Goal: Information Seeking & Learning: Learn about a topic

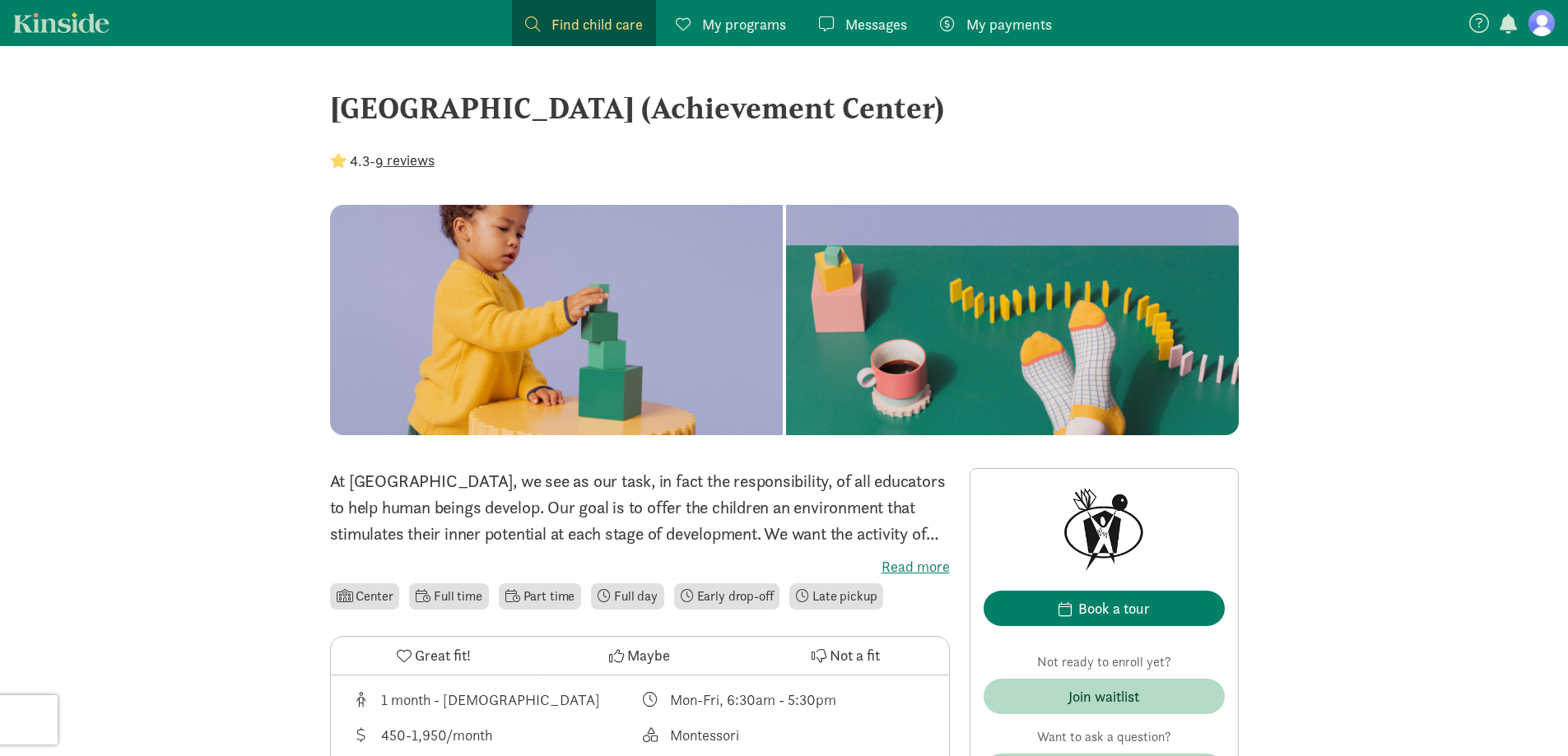
click at [601, 21] on span "Find child care" at bounding box center [597, 24] width 91 height 22
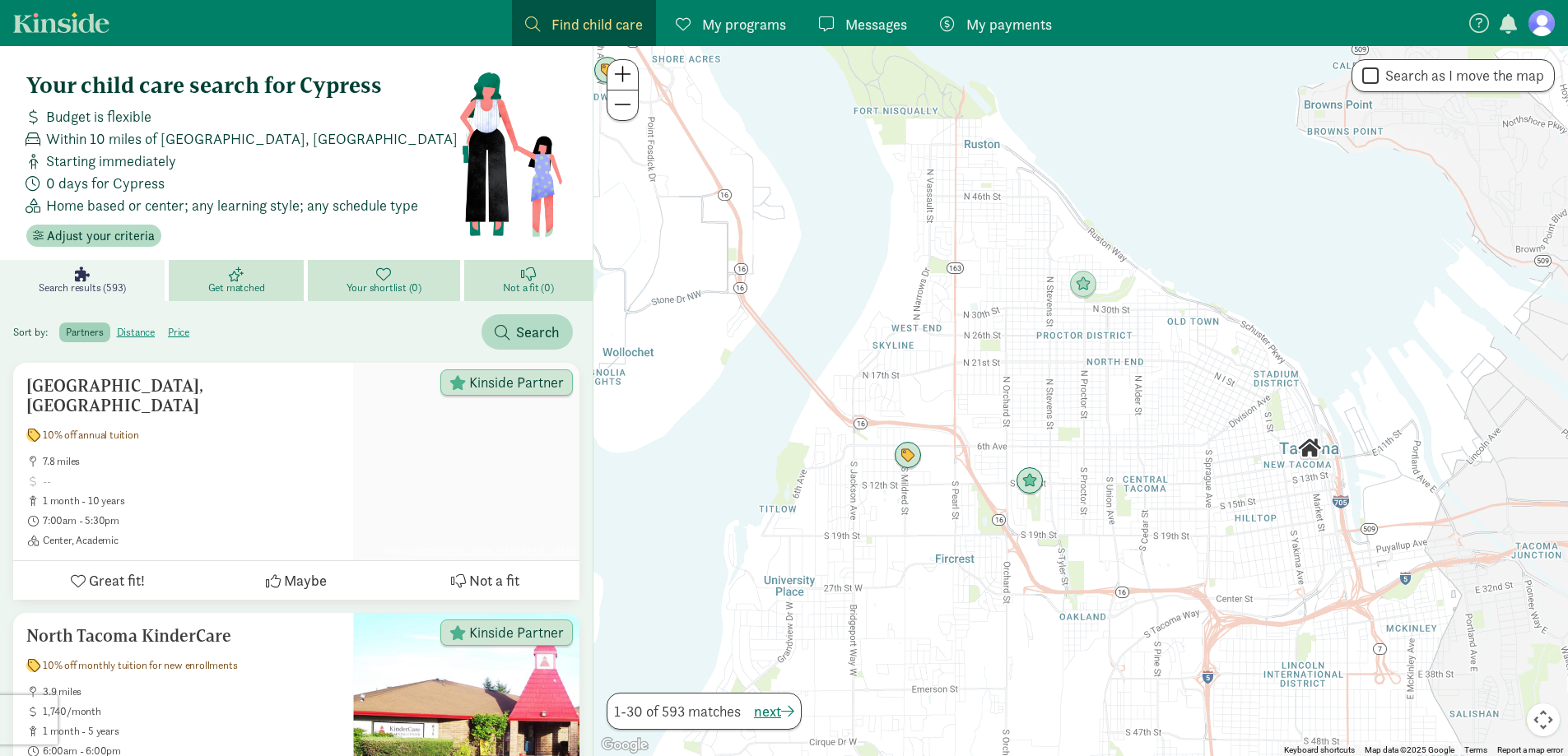
click at [1397, 80] on label "Search as I move the map" at bounding box center [1461, 75] width 165 height 20
click at [1379, 80] on input "Search as I move the map" at bounding box center [1370, 75] width 17 height 22
checkbox input "true"
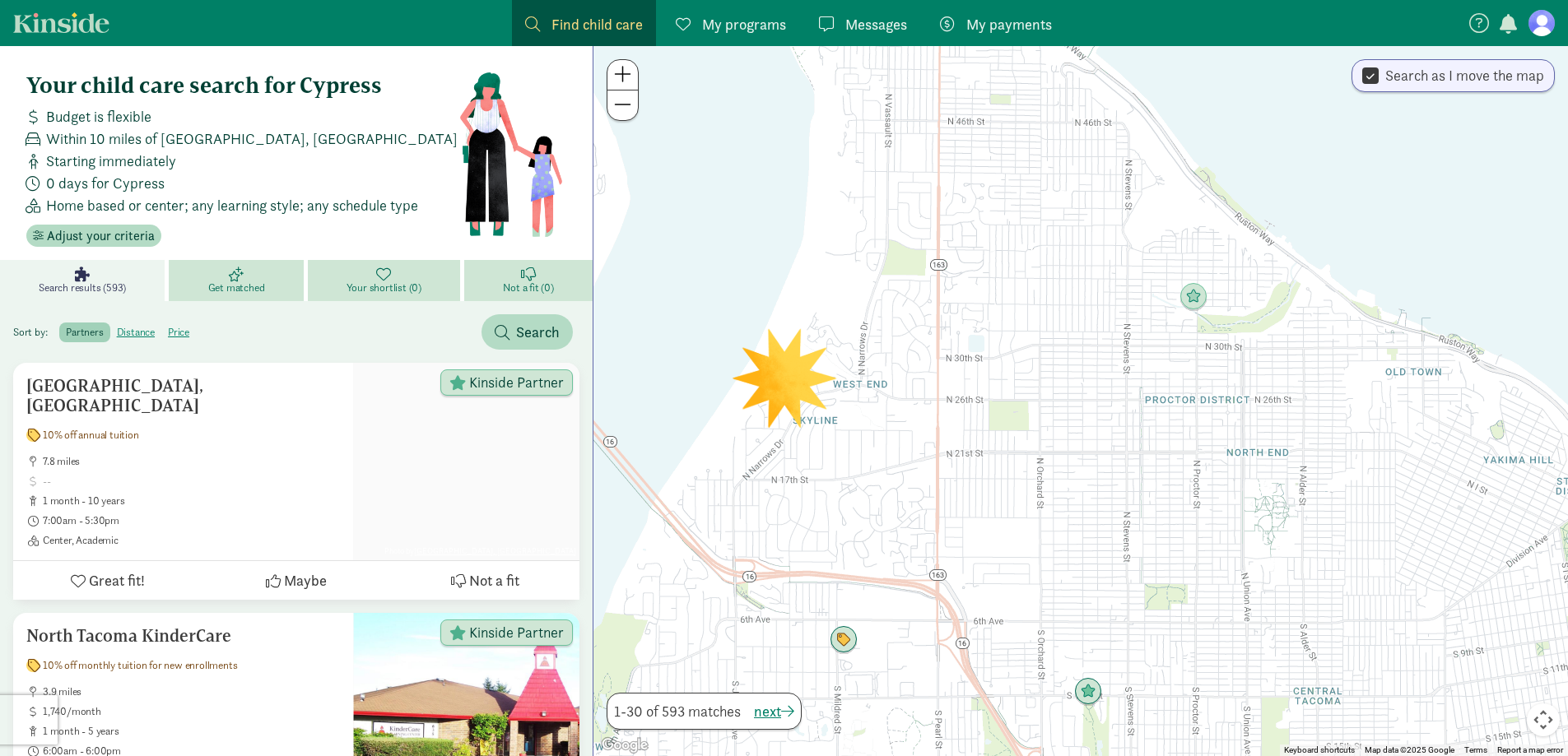
drag, startPoint x: 1023, startPoint y: 312, endPoint x: 1051, endPoint y: 416, distance: 107.7
click at [1051, 416] on div at bounding box center [1080, 402] width 974 height 710
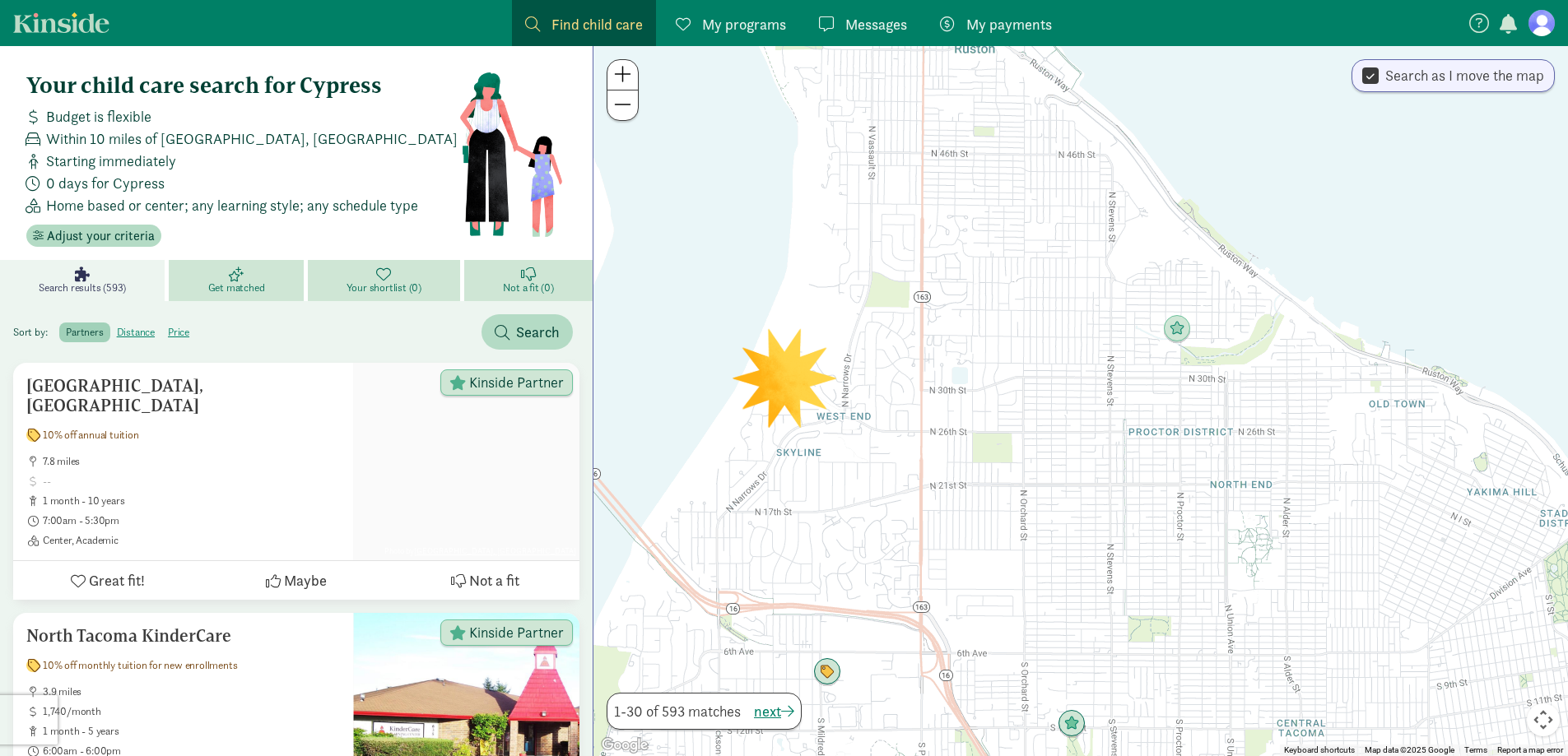
drag, startPoint x: 1104, startPoint y: 296, endPoint x: 1078, endPoint y: 338, distance: 49.4
click at [1078, 338] on div at bounding box center [1080, 402] width 974 height 710
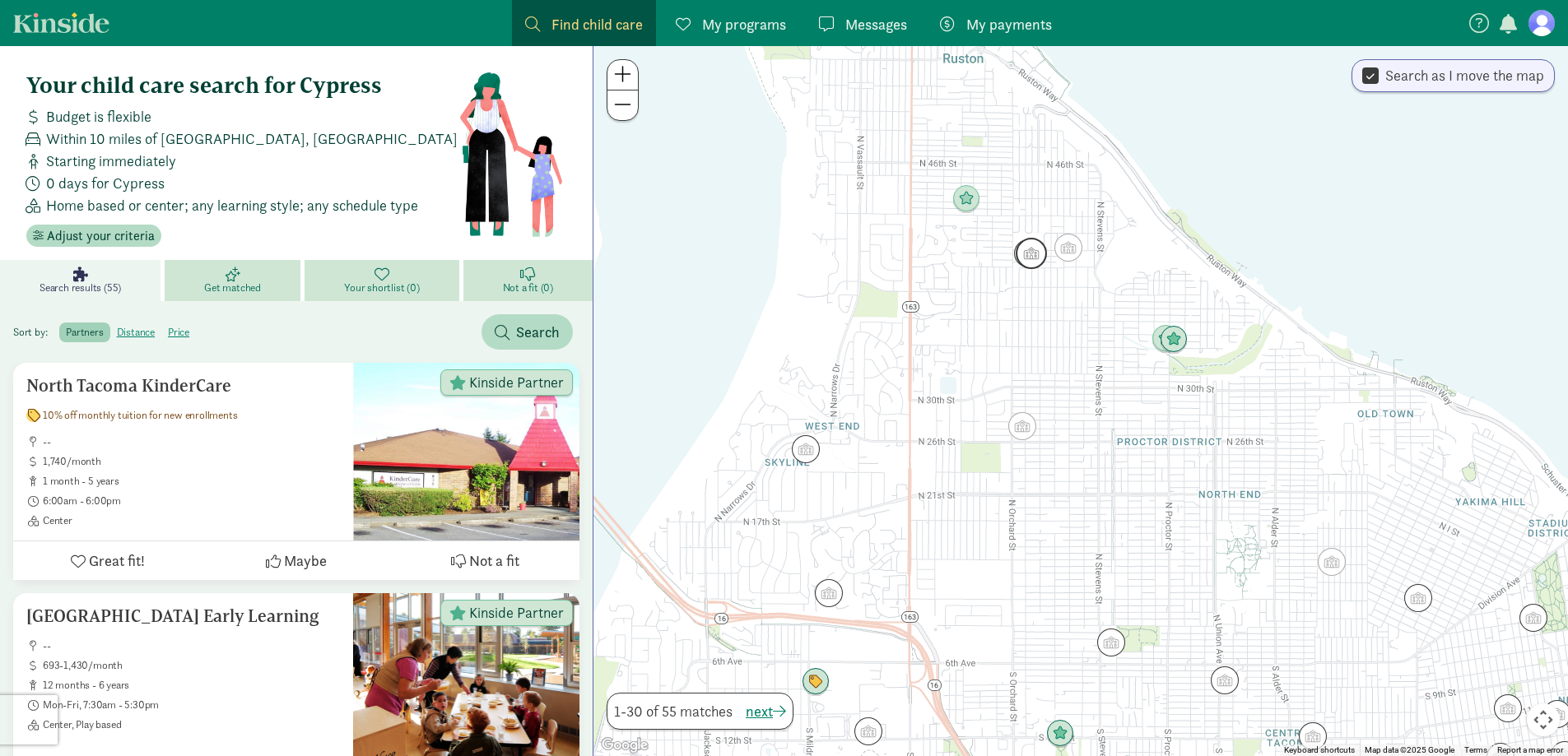
click at [1036, 253] on img "Click to see details" at bounding box center [1031, 254] width 32 height 32
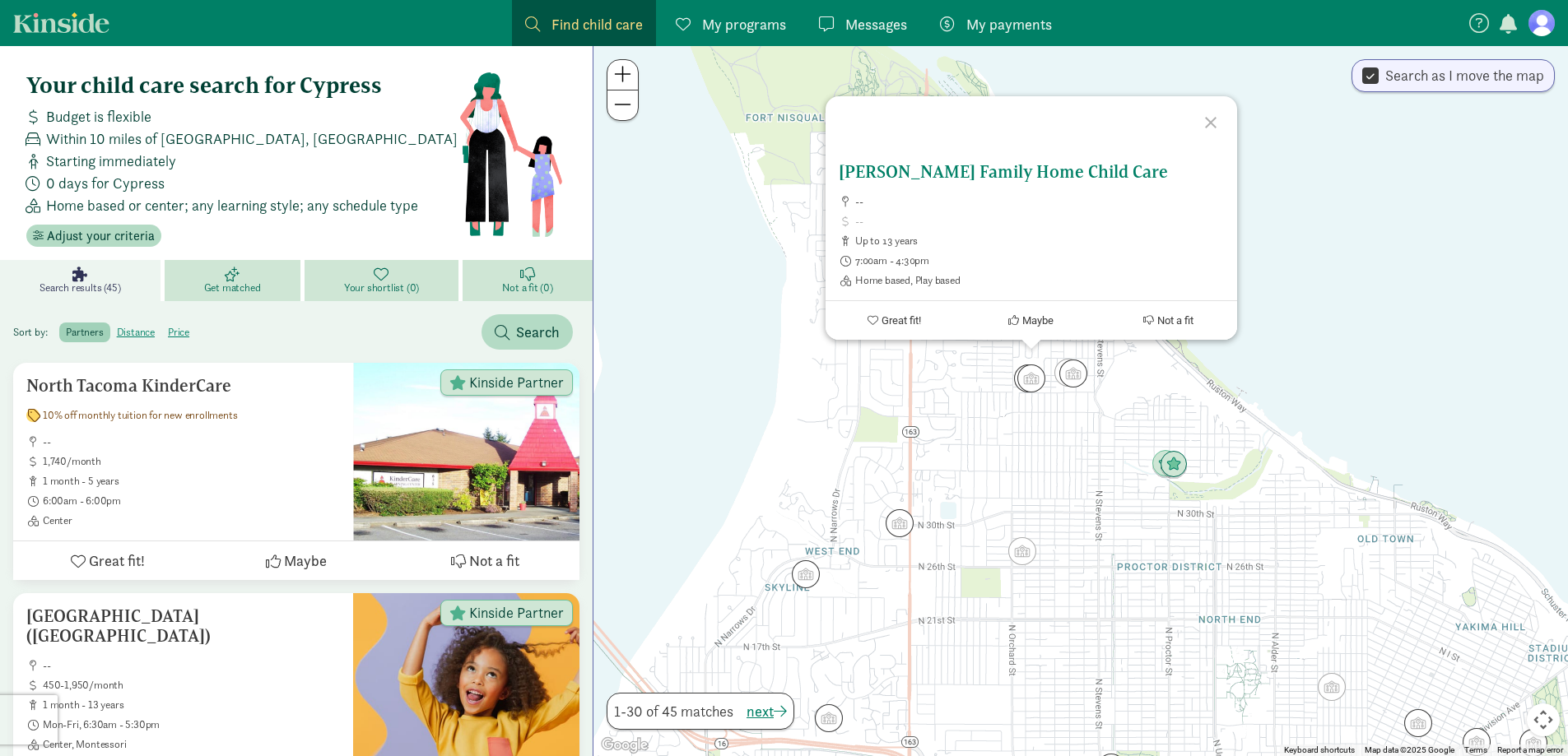
click at [939, 170] on h5 "[PERSON_NAME] Family Home Child Care" at bounding box center [1031, 172] width 385 height 20
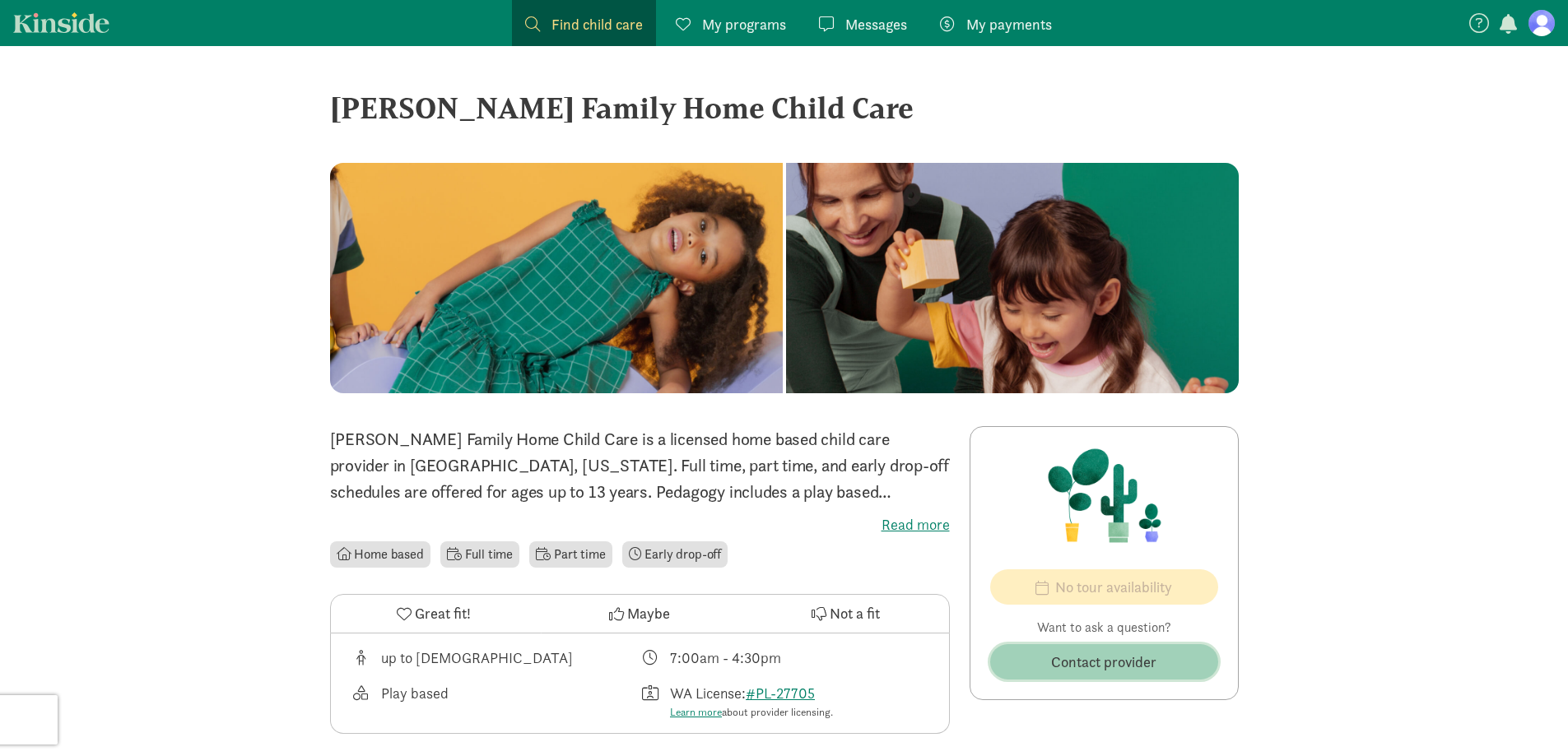
click at [1146, 677] on button "Contact provider" at bounding box center [1104, 662] width 228 height 35
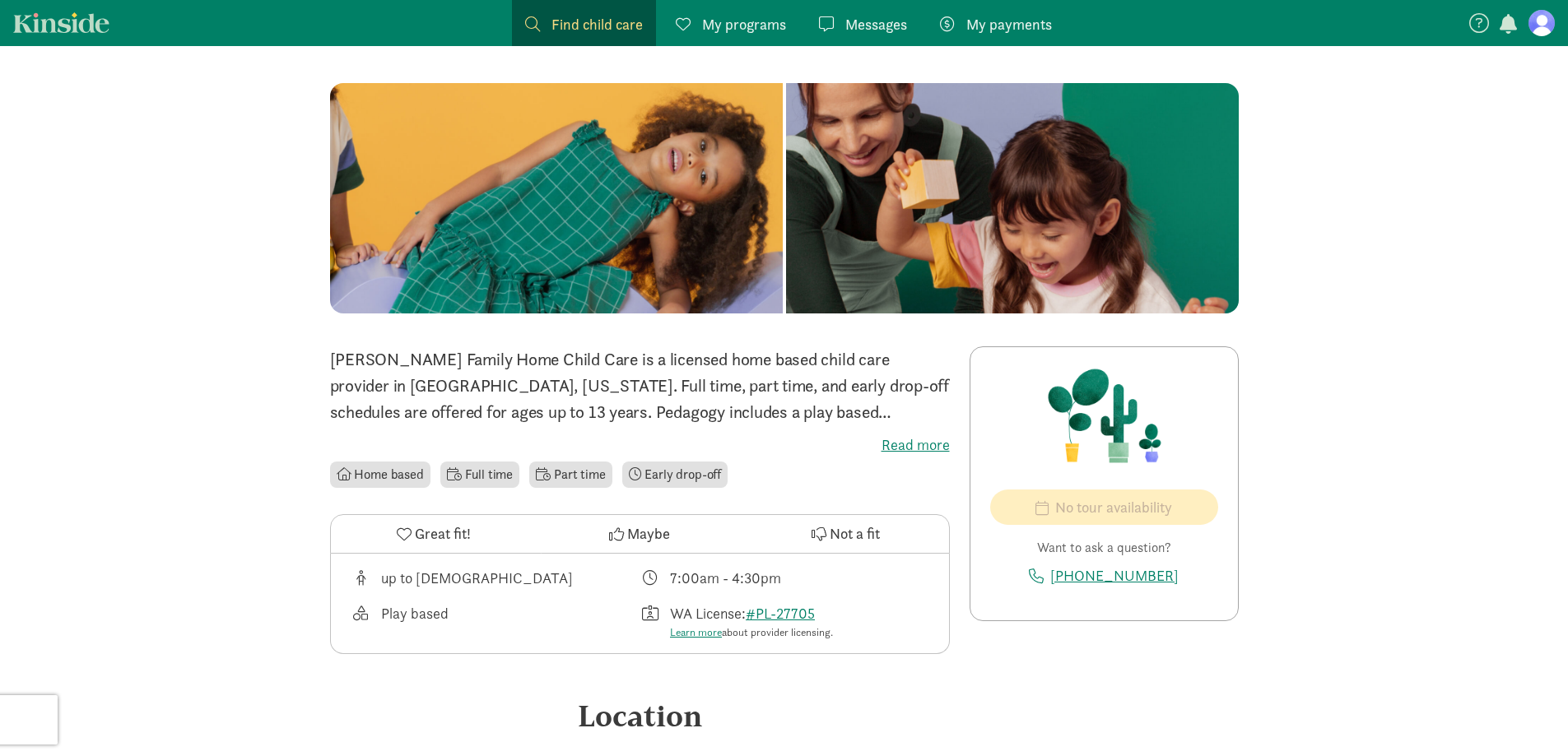
scroll to position [76, 0]
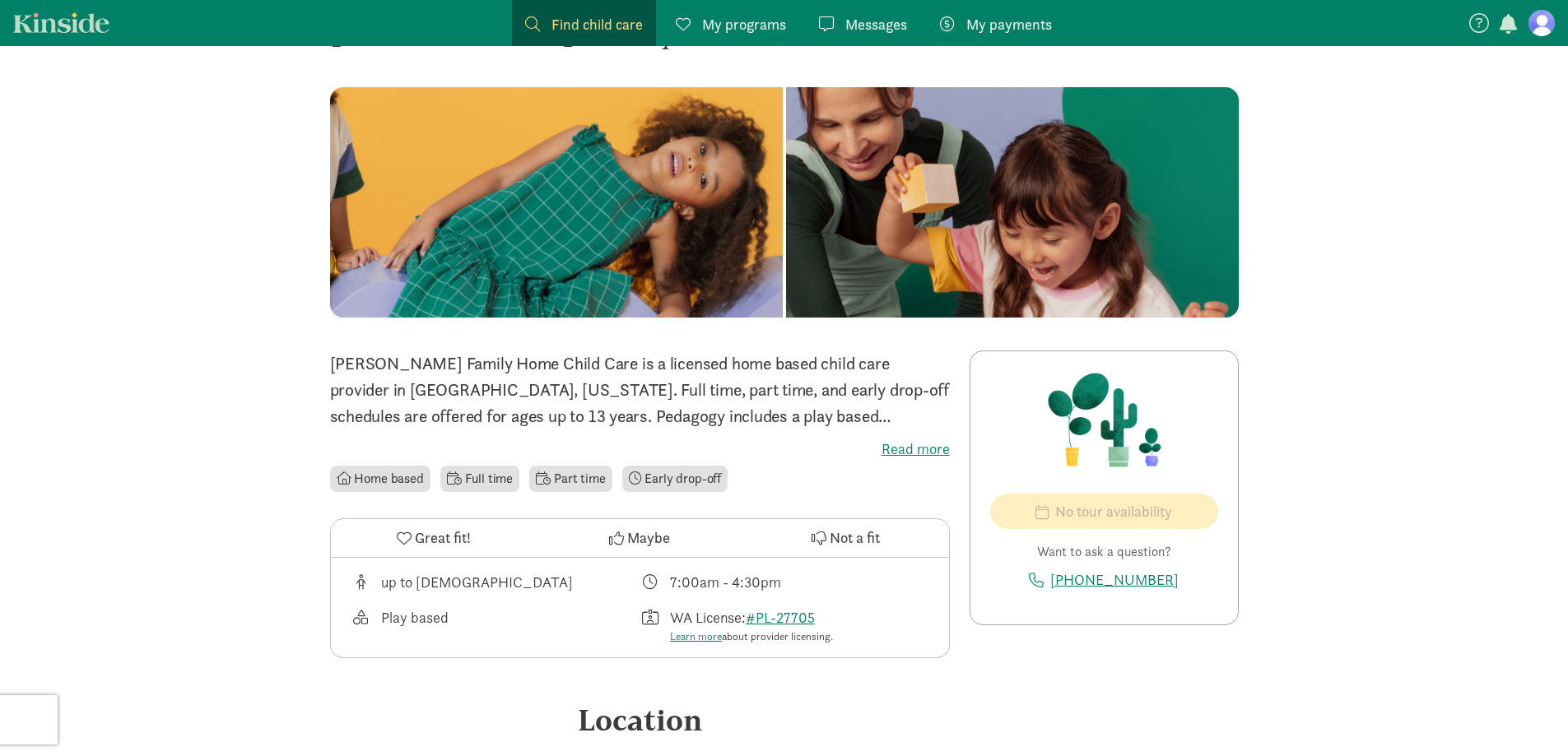
click at [896, 448] on label "Read more" at bounding box center [640, 449] width 620 height 20
click at [0, 0] on input "Read more" at bounding box center [0, 0] width 0 height 0
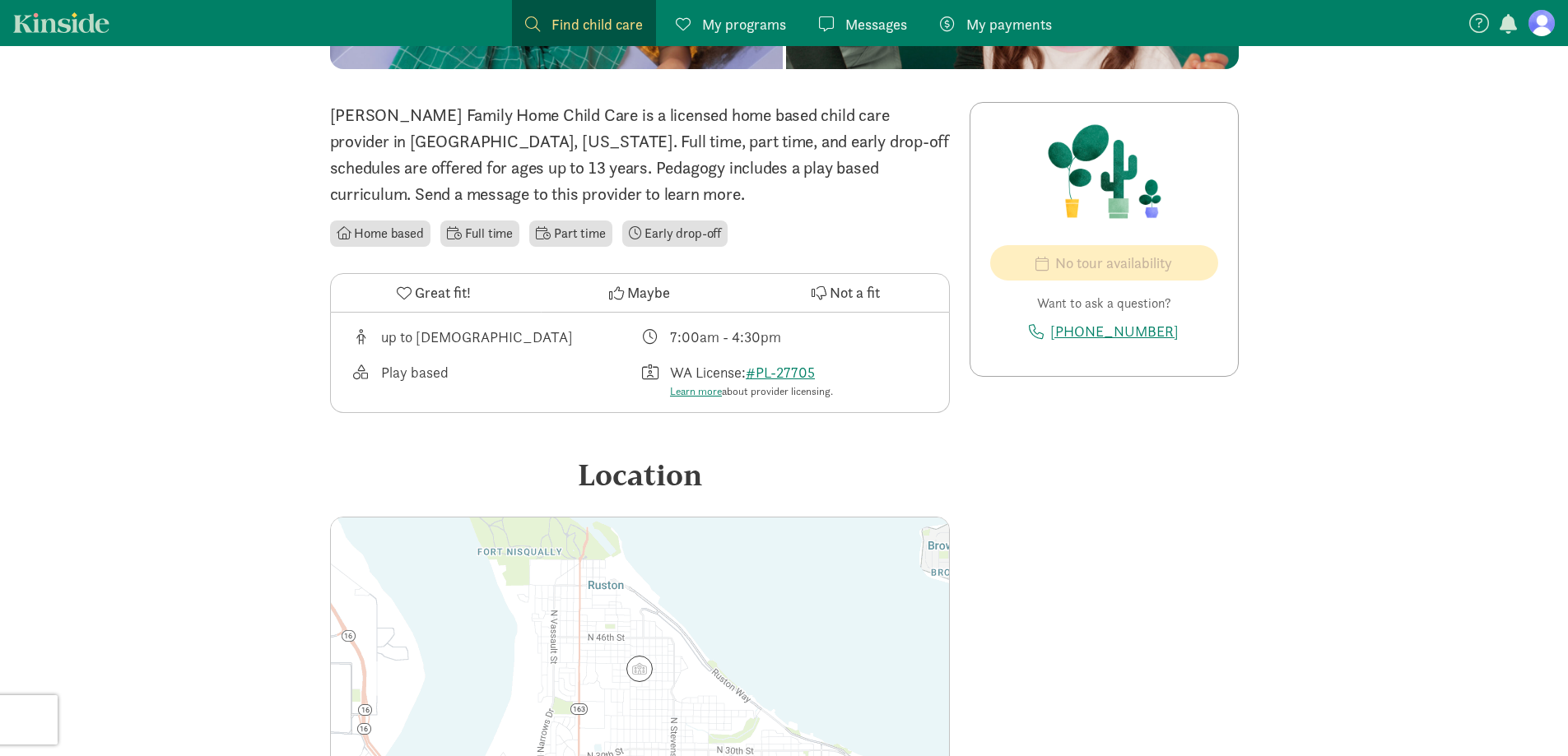
scroll to position [323, 0]
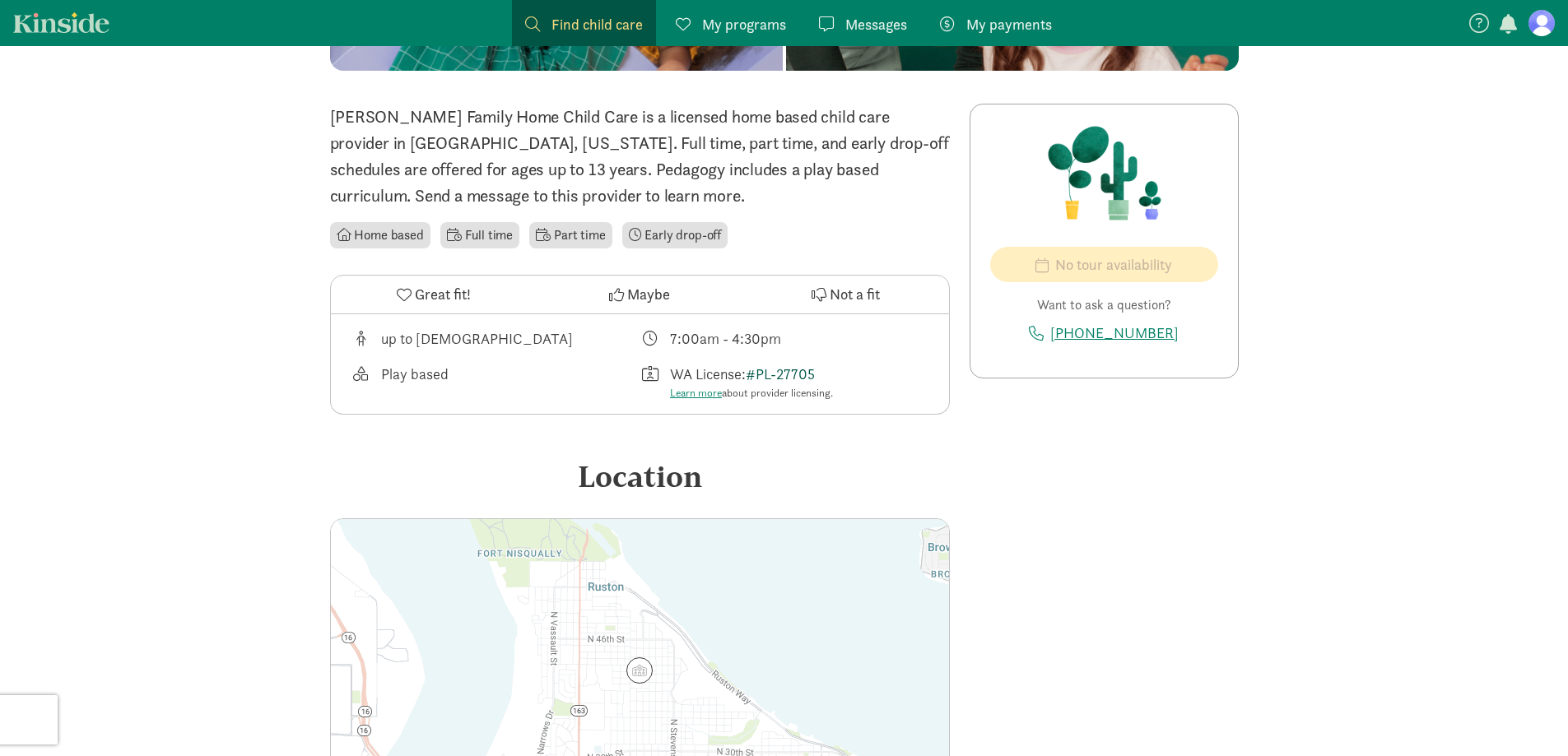
click at [805, 366] on link "#PL-27705" at bounding box center [780, 374] width 69 height 19
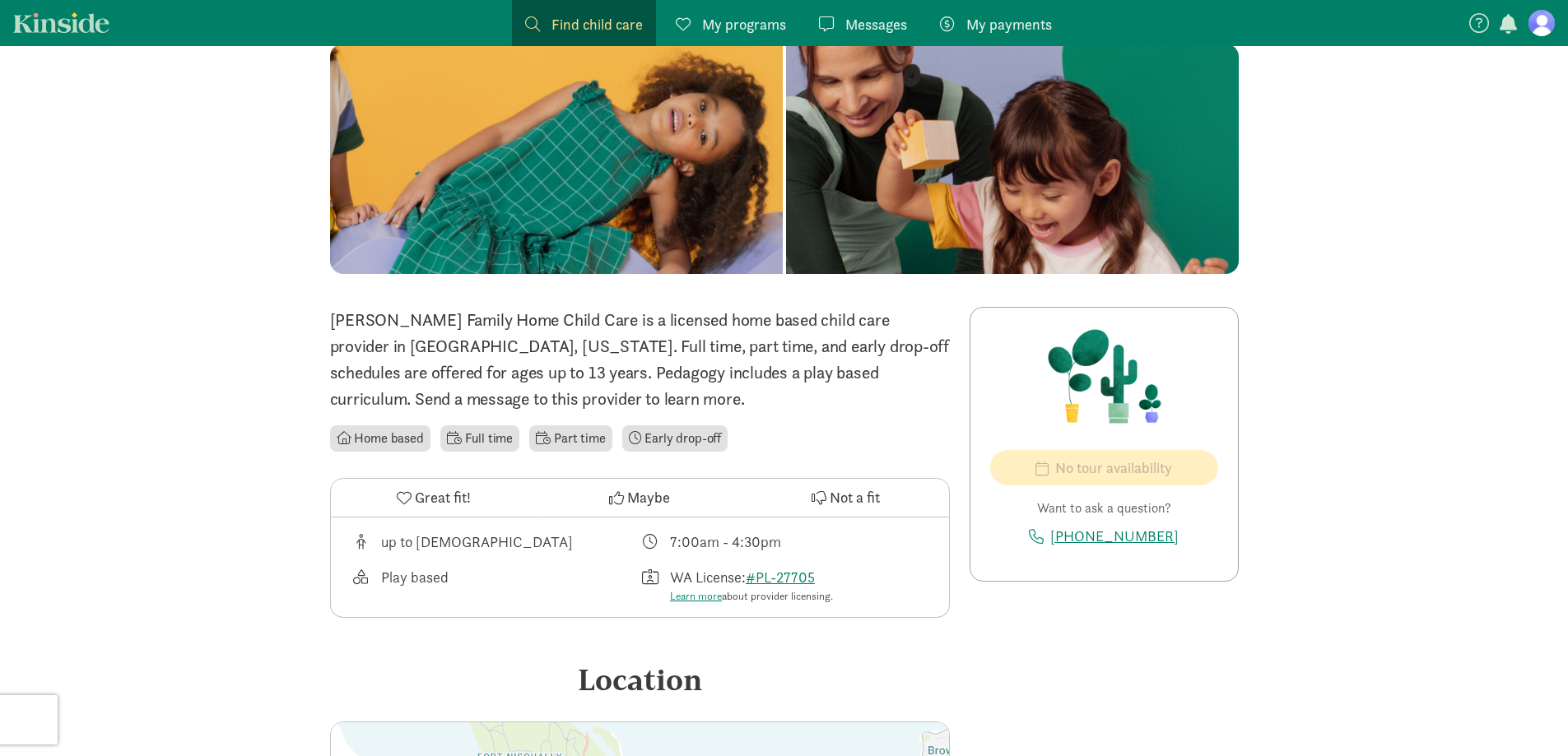
scroll to position [76, 0]
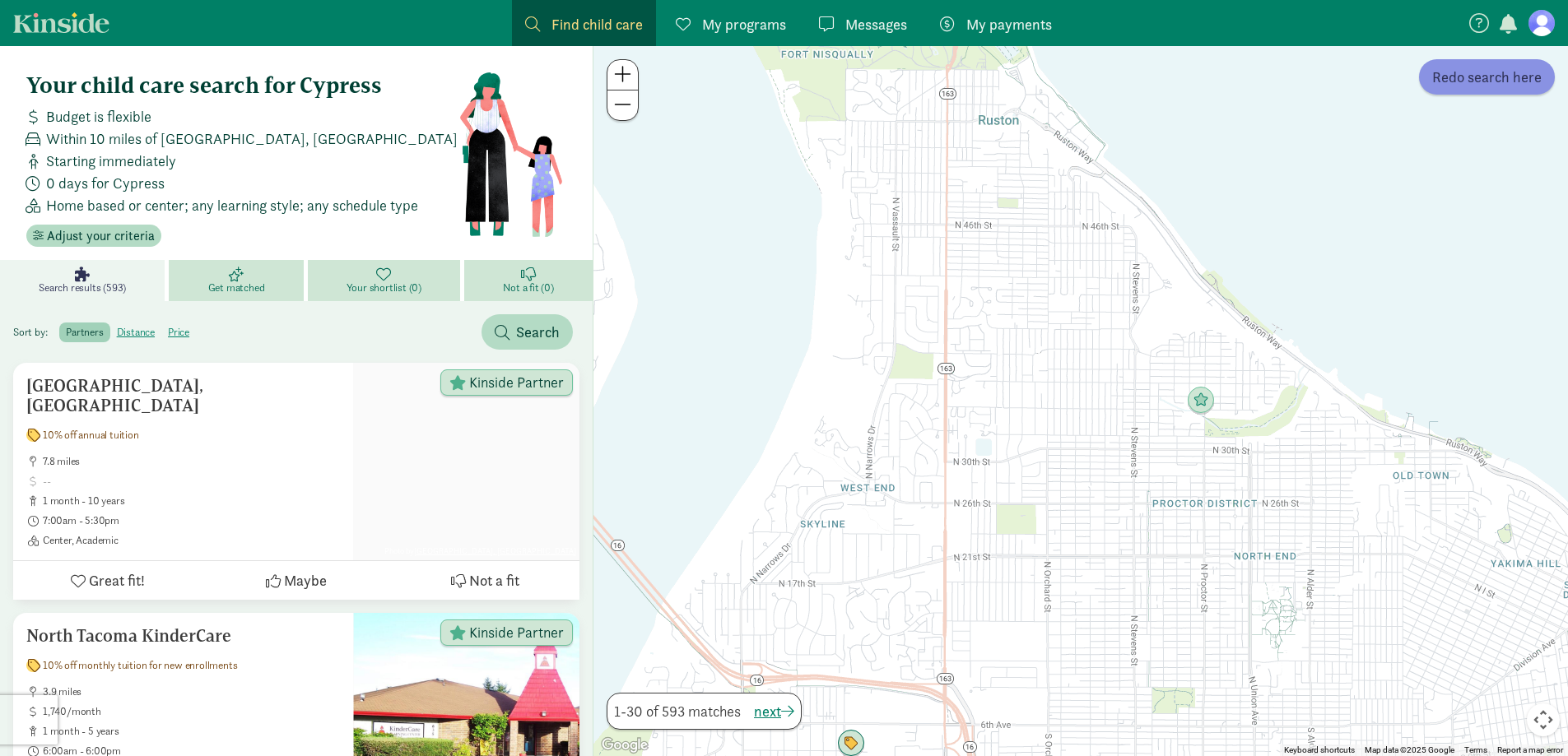
click at [1459, 76] on span "Redo search here" at bounding box center [1487, 76] width 109 height 22
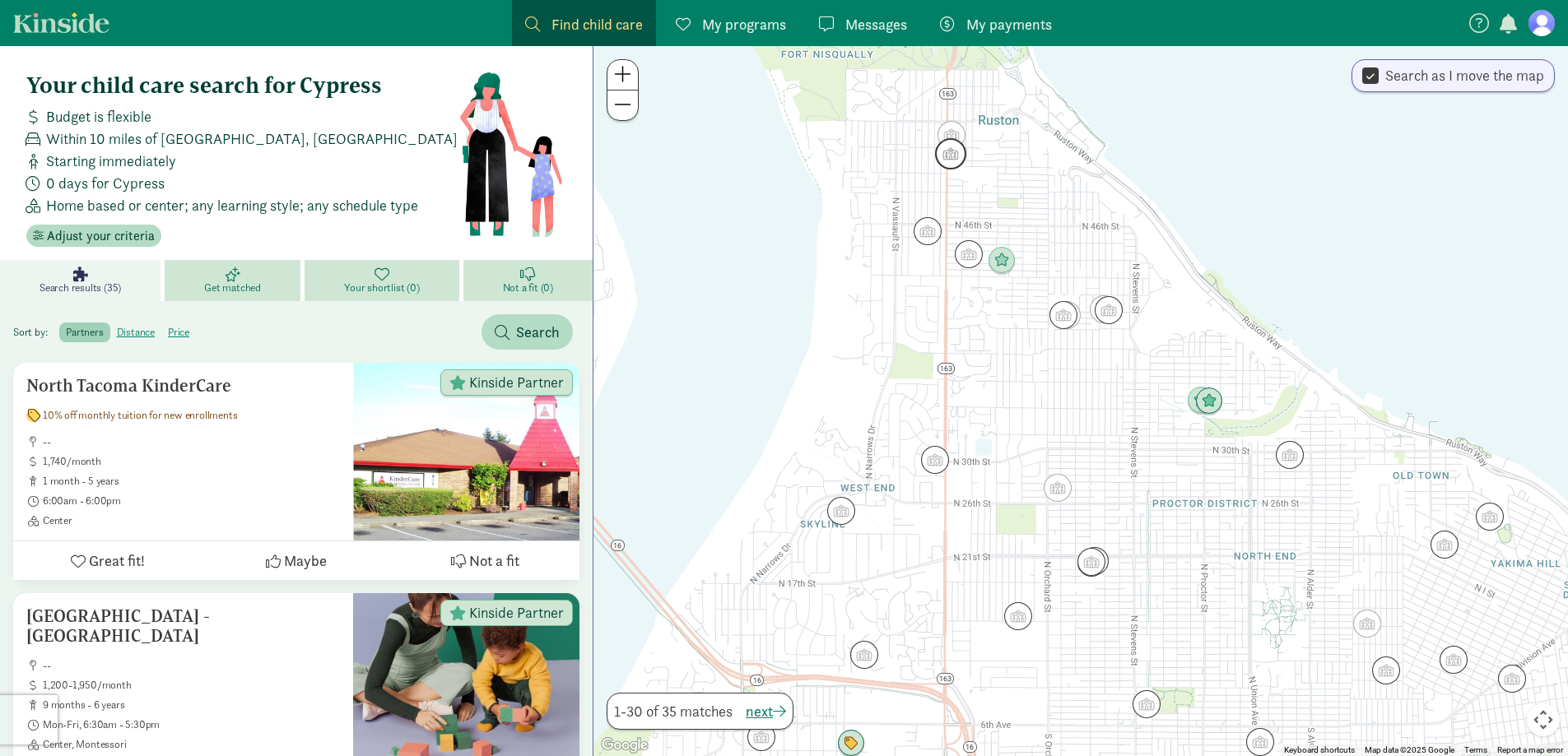
click at [962, 153] on img "Click to see details" at bounding box center [951, 154] width 32 height 32
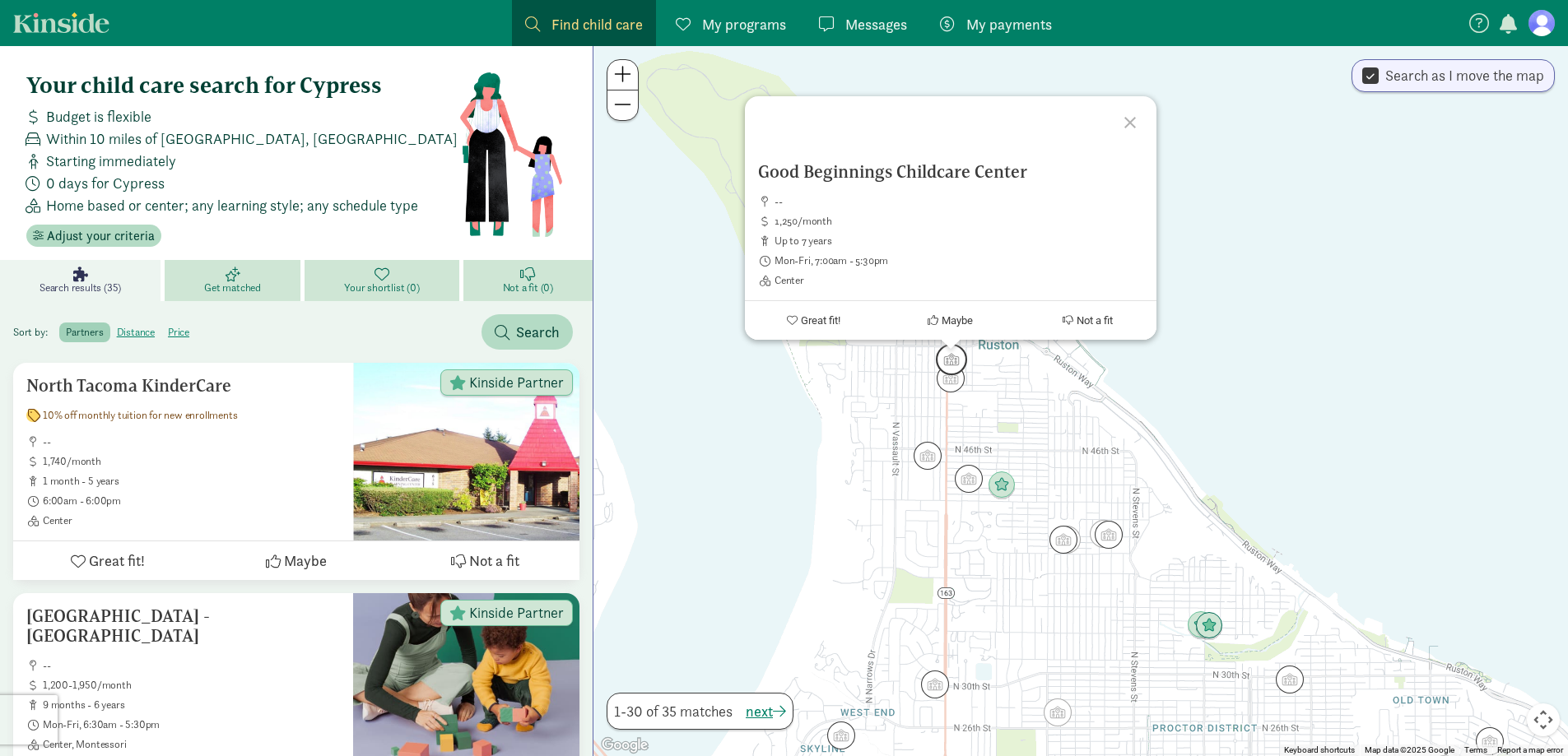
click at [960, 352] on img "Click to see details" at bounding box center [952, 360] width 32 height 32
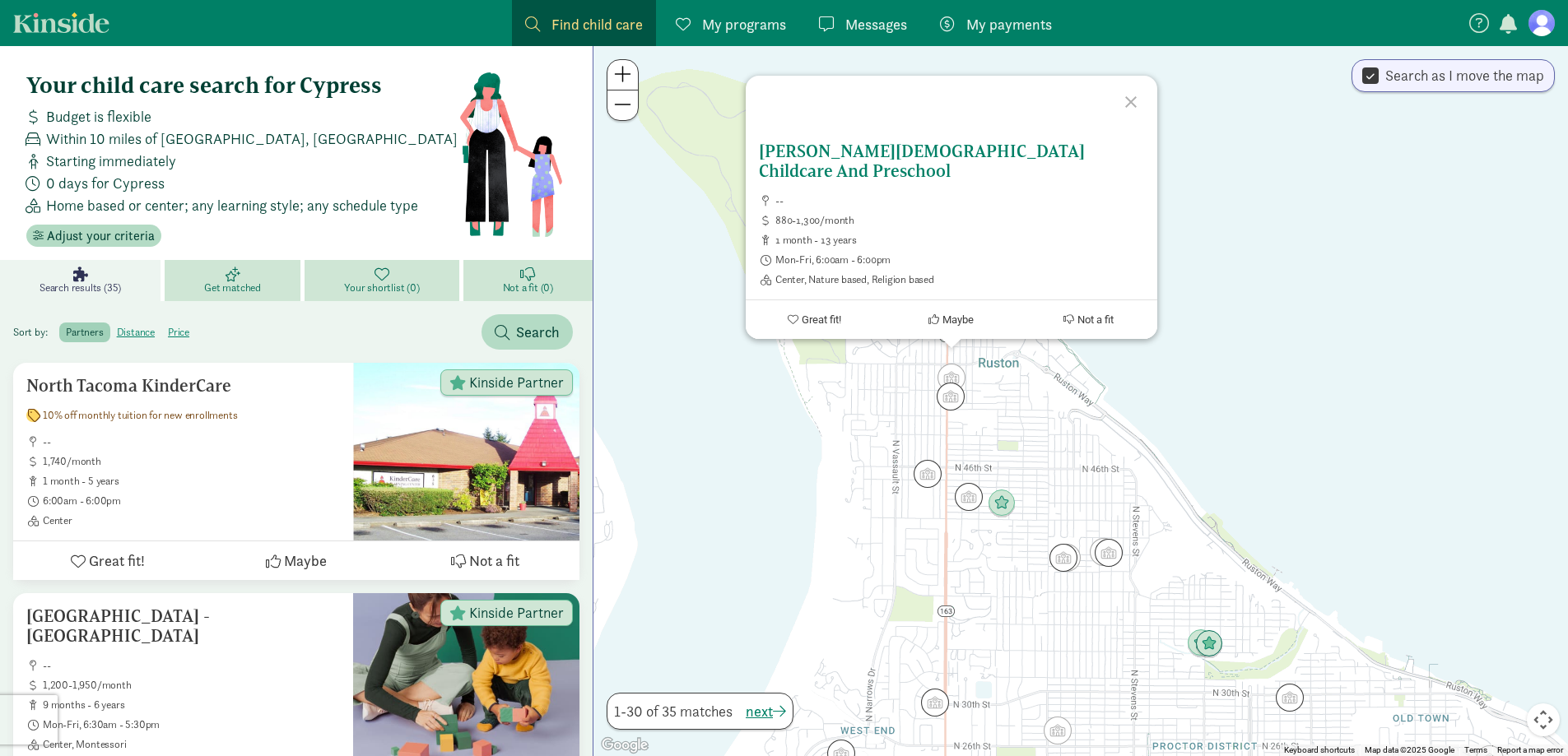
click at [932, 171] on h5 "Ruston Christian Childcare And Preschool" at bounding box center [952, 161] width 385 height 39
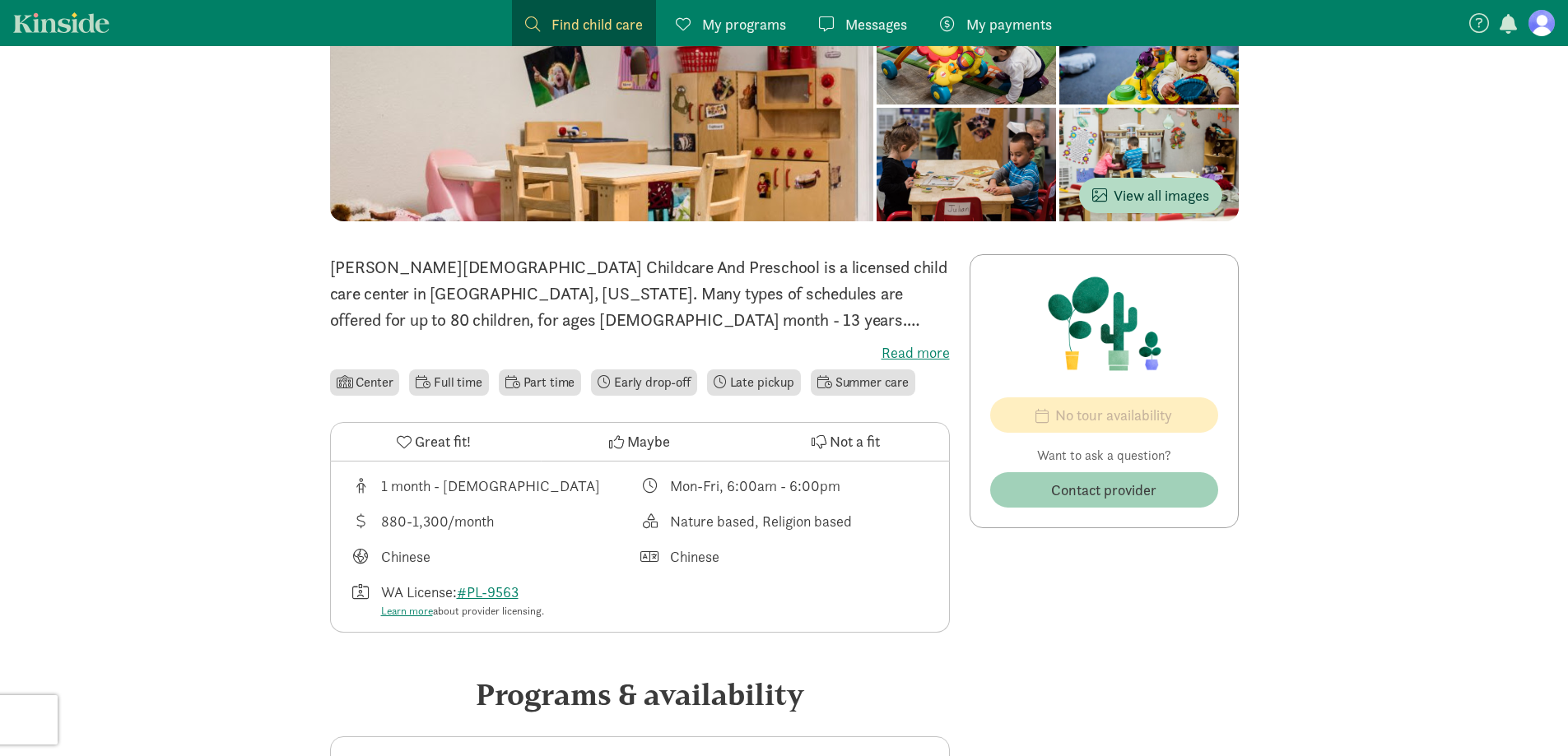
scroll to position [164, 0]
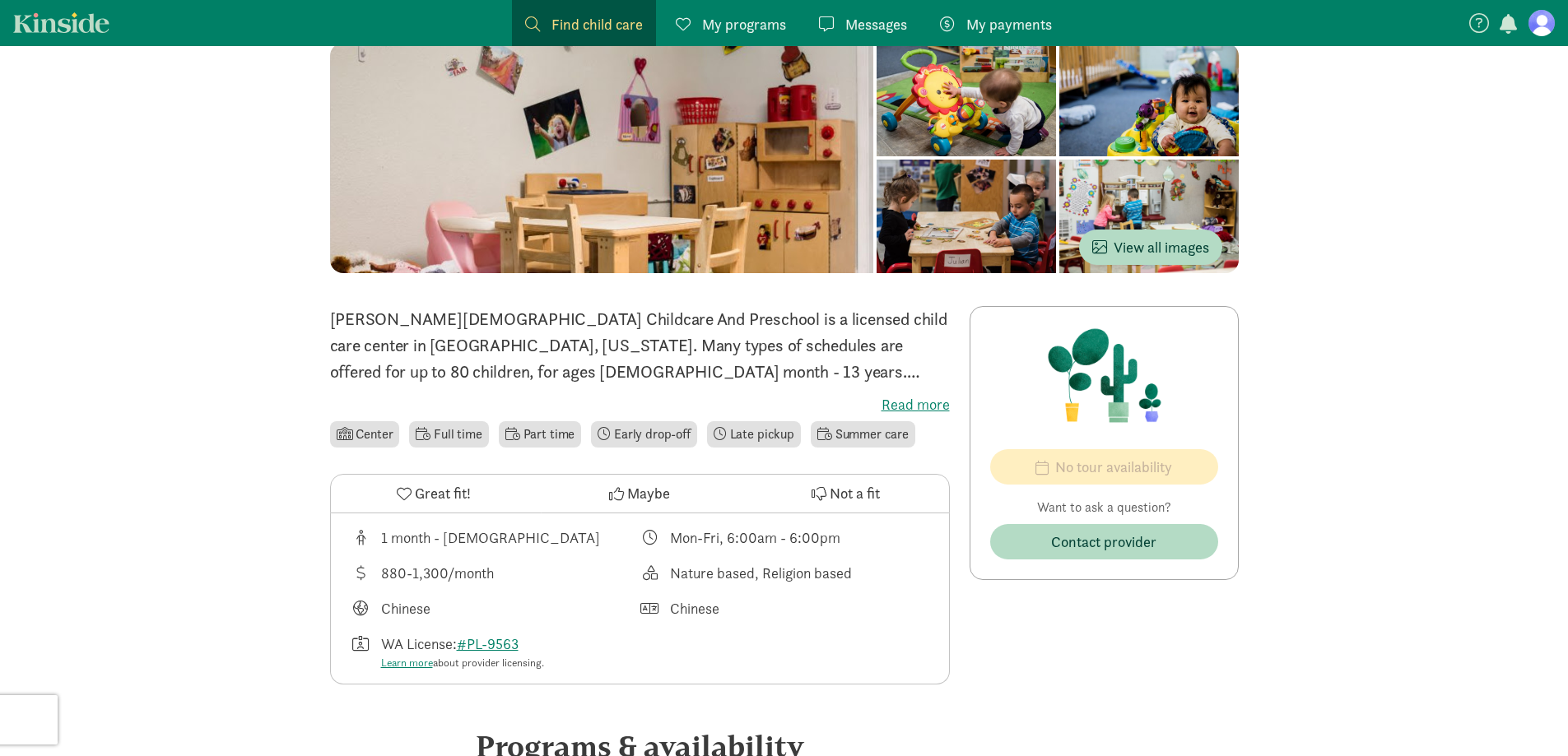
click at [899, 395] on label "Read more" at bounding box center [640, 404] width 620 height 20
click at [0, 0] on input "Read more" at bounding box center [0, 0] width 0 height 0
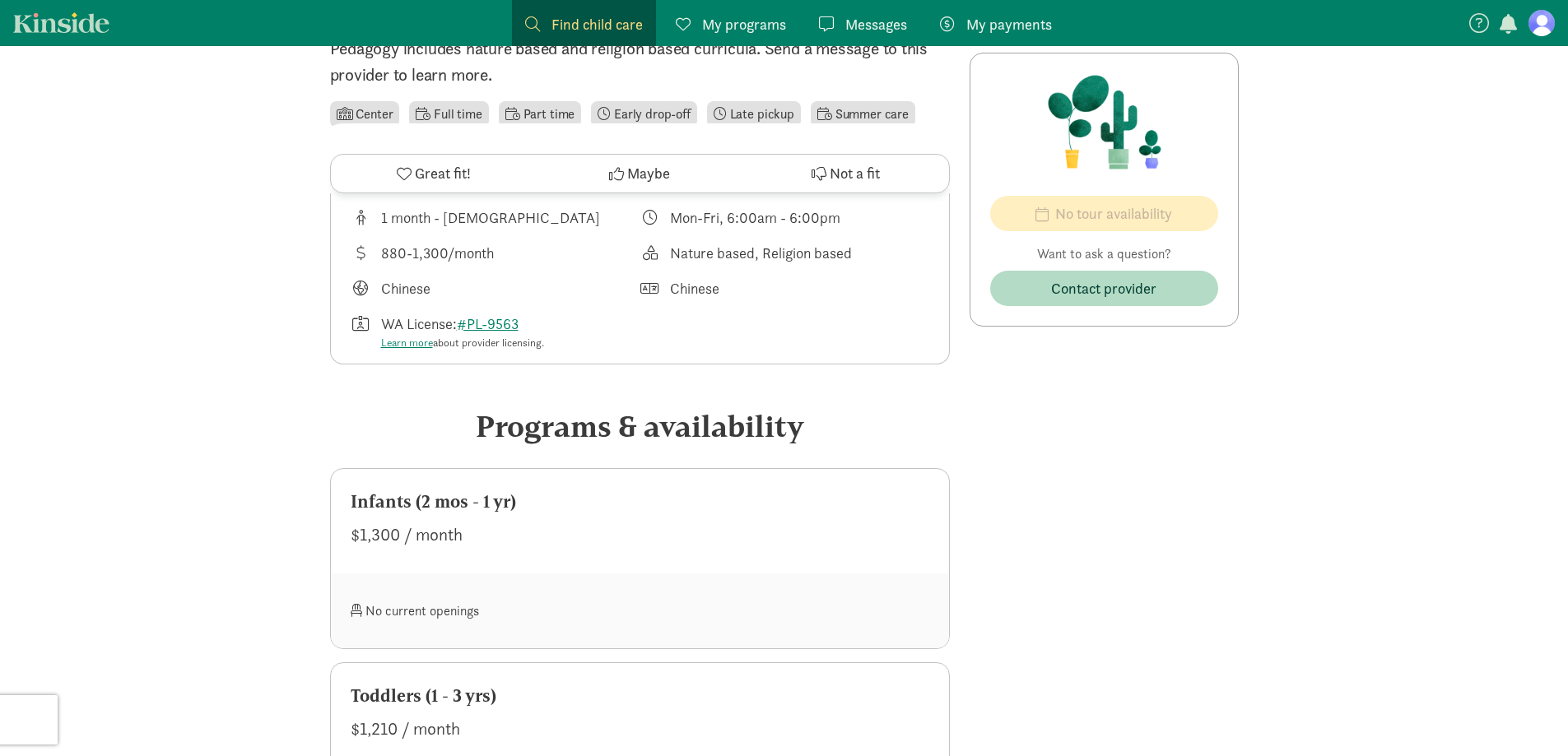
scroll to position [203, 0]
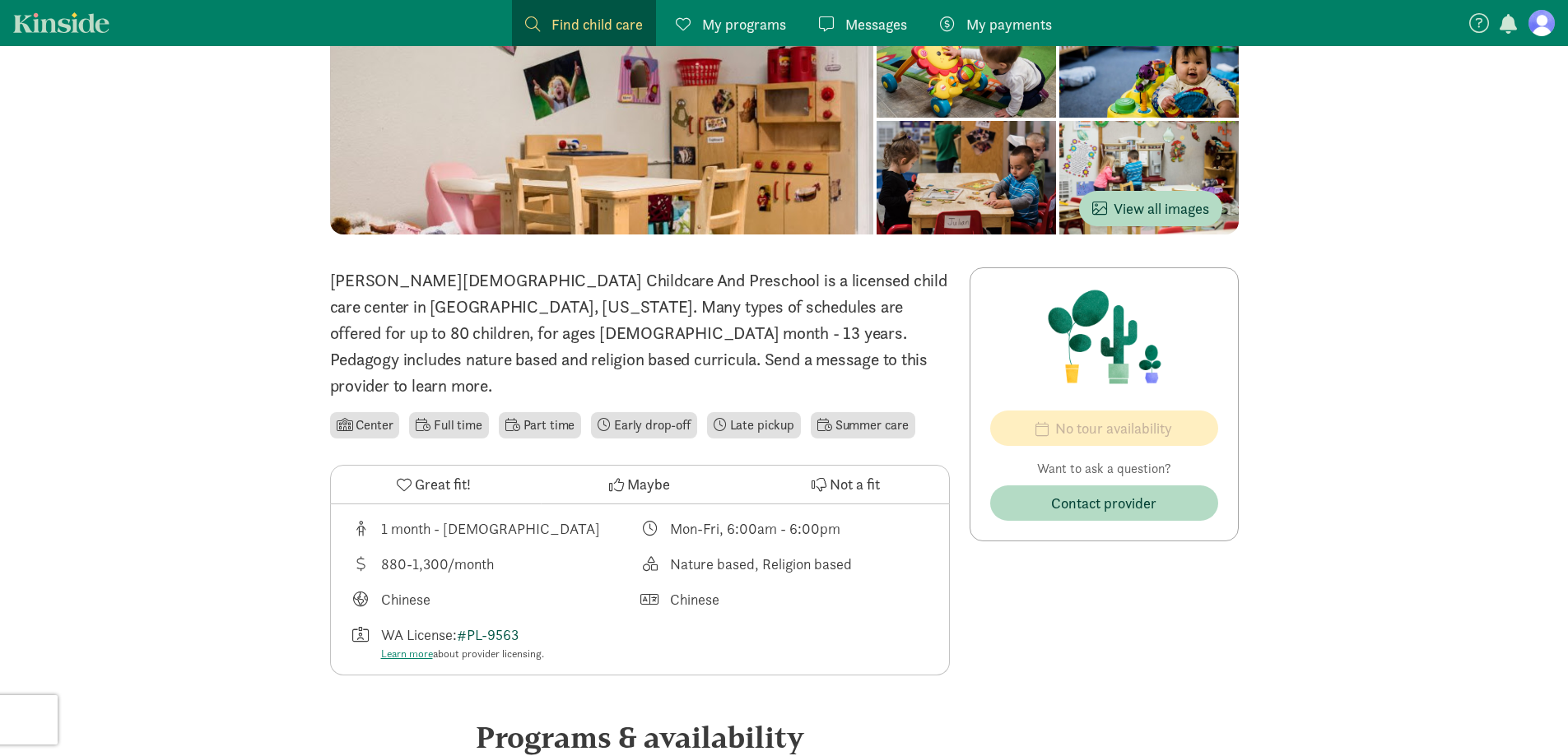
click at [513, 626] on link "#PL-9563" at bounding box center [488, 635] width 62 height 19
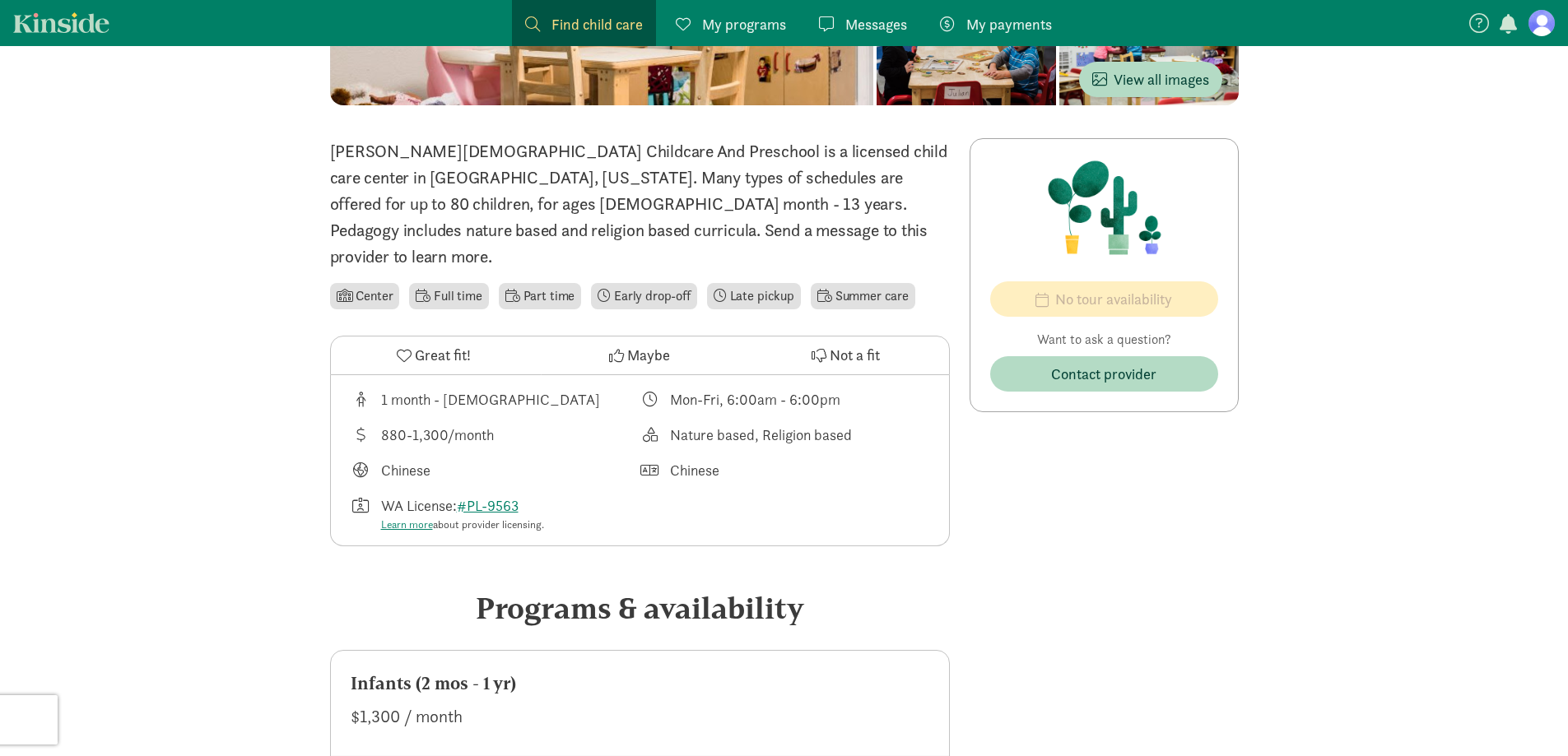
scroll to position [614, 0]
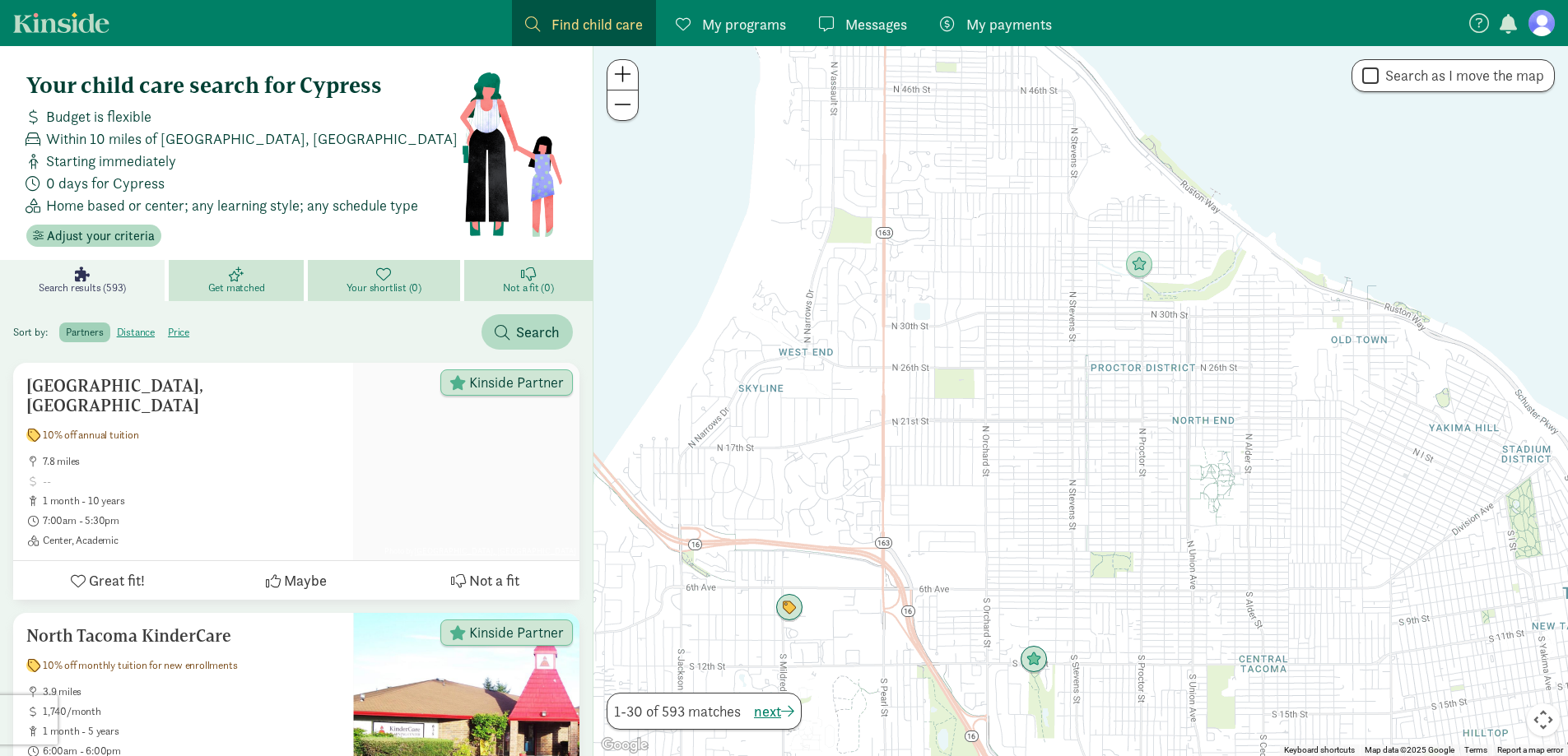
drag, startPoint x: 948, startPoint y: 259, endPoint x: 1029, endPoint y: 342, distance: 116.0
click at [981, 404] on div at bounding box center [1080, 402] width 974 height 710
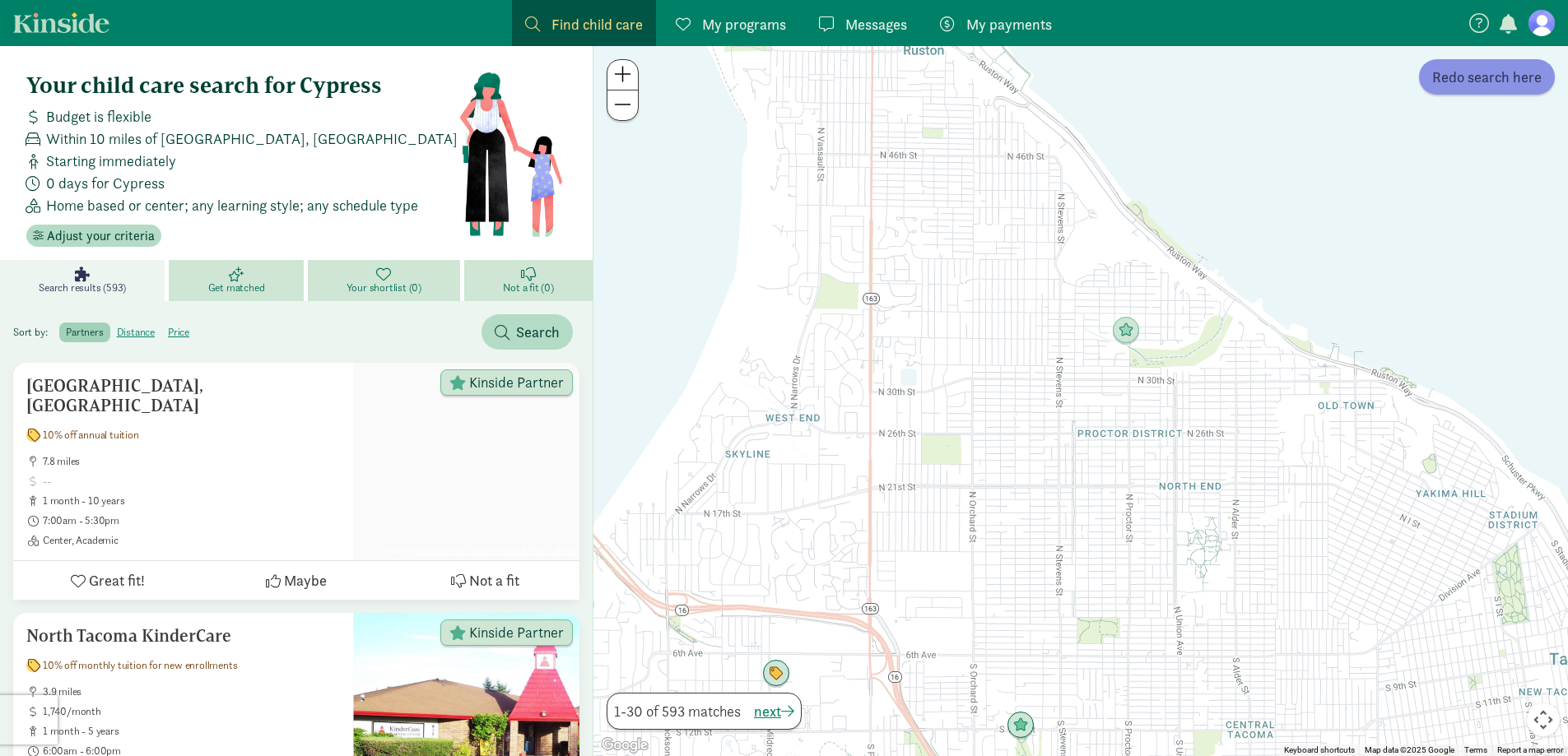
click at [1448, 79] on span "Redo search here" at bounding box center [1487, 76] width 109 height 22
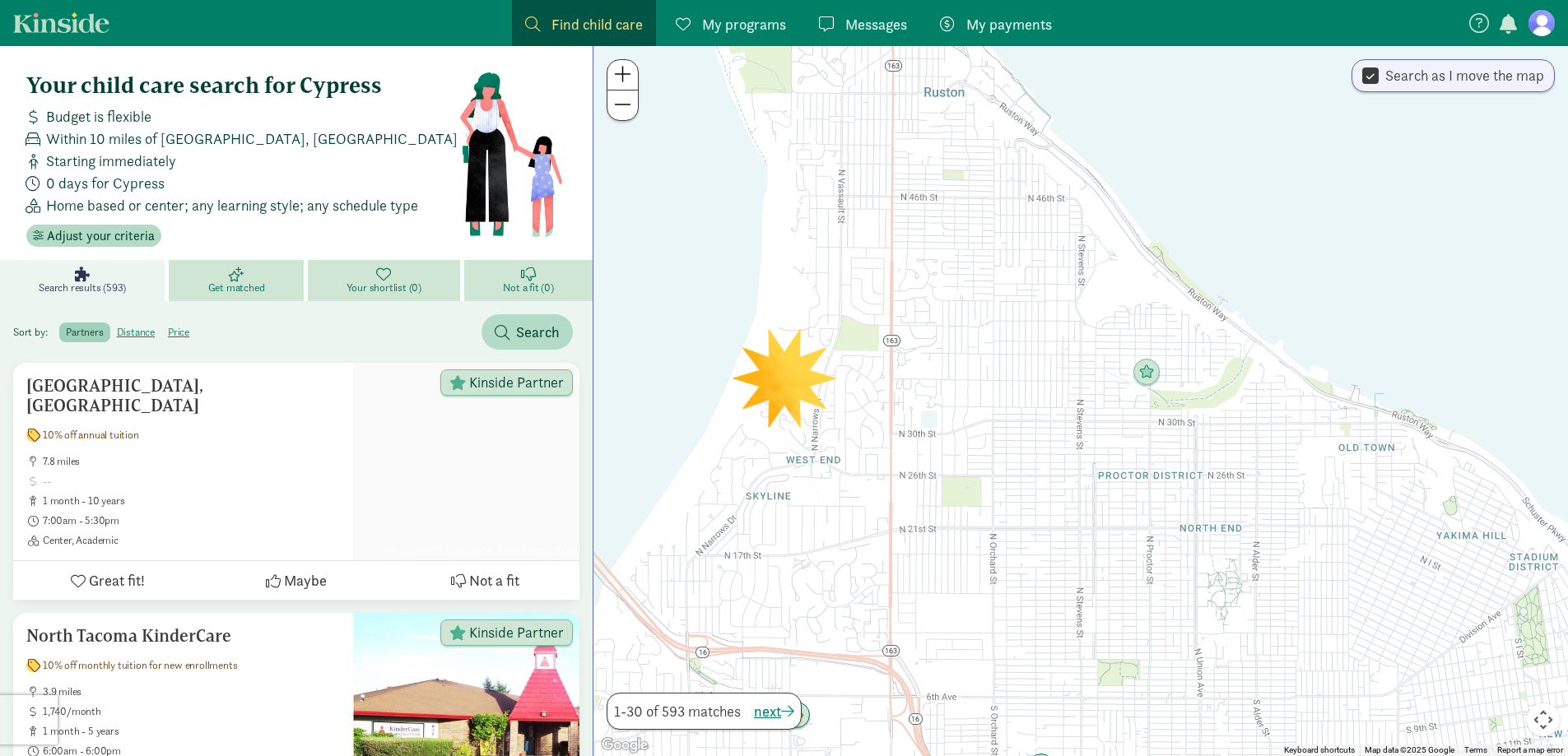
drag, startPoint x: 987, startPoint y: 305, endPoint x: 999, endPoint y: 322, distance: 20.8
click at [999, 322] on div at bounding box center [1080, 402] width 974 height 710
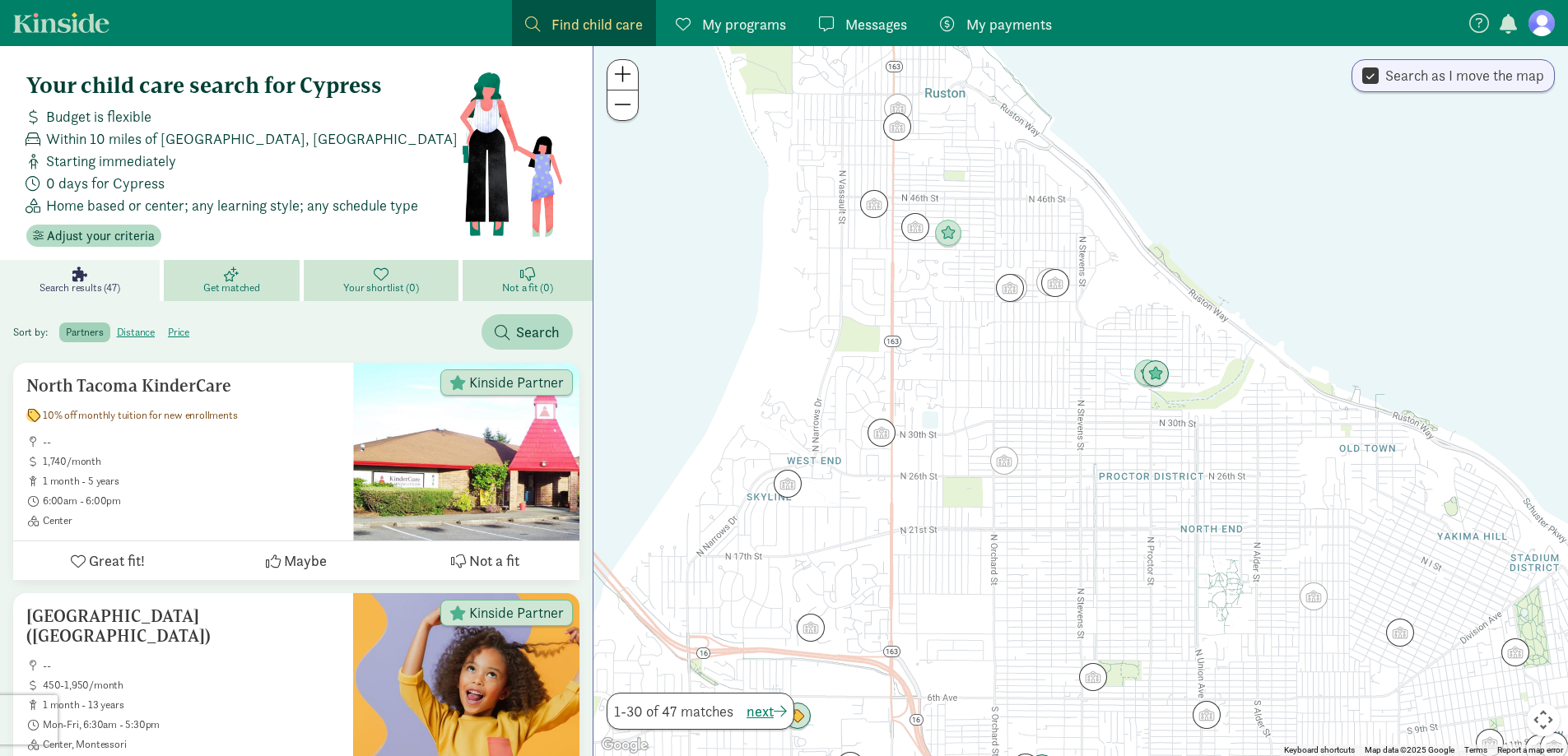
click at [1304, 748] on button "Keyboard shortcuts" at bounding box center [1319, 750] width 71 height 11
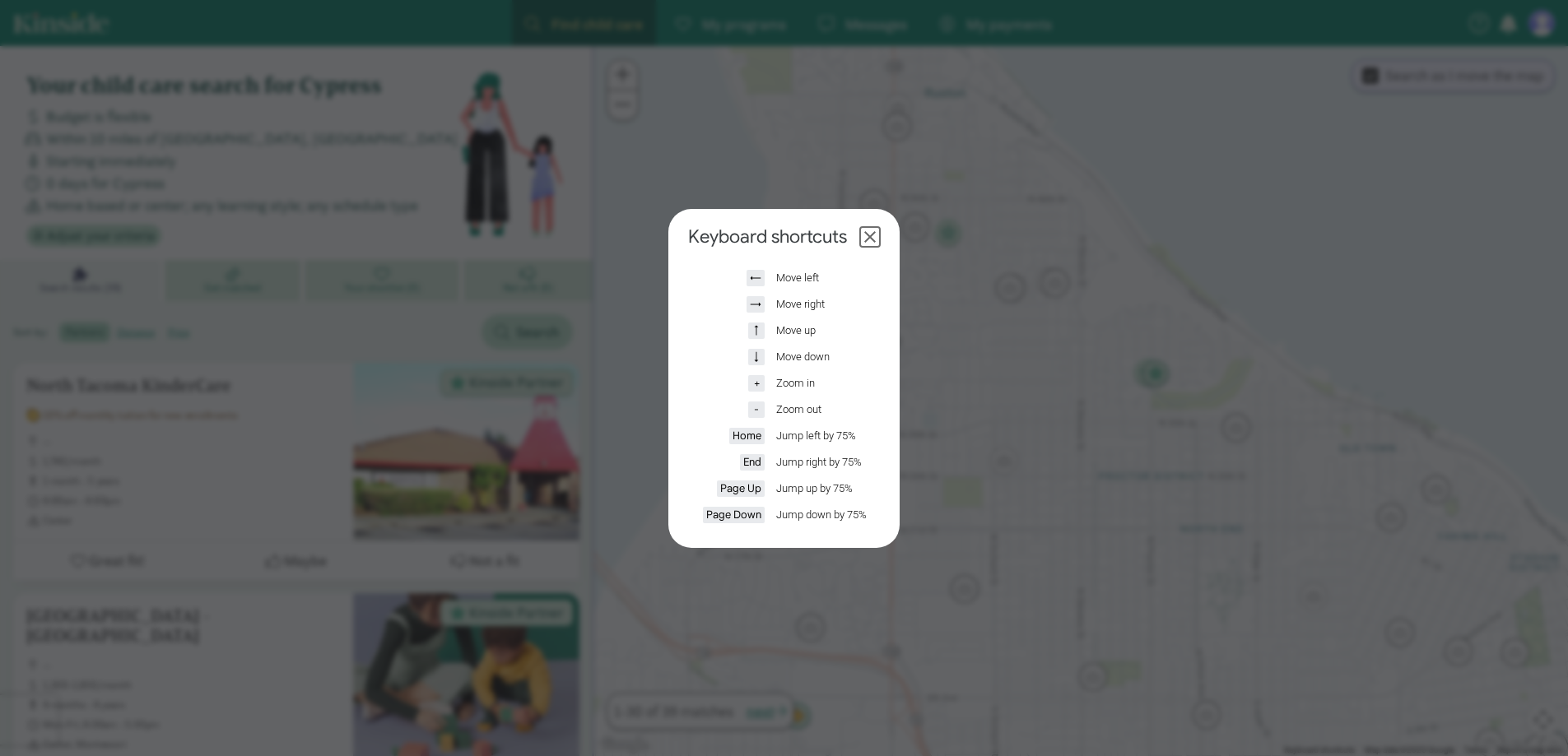
click at [882, 235] on header "Keyboard shortcuts" at bounding box center [784, 237] width 218 height 23
click at [876, 235] on button "Close dialog" at bounding box center [870, 237] width 20 height 20
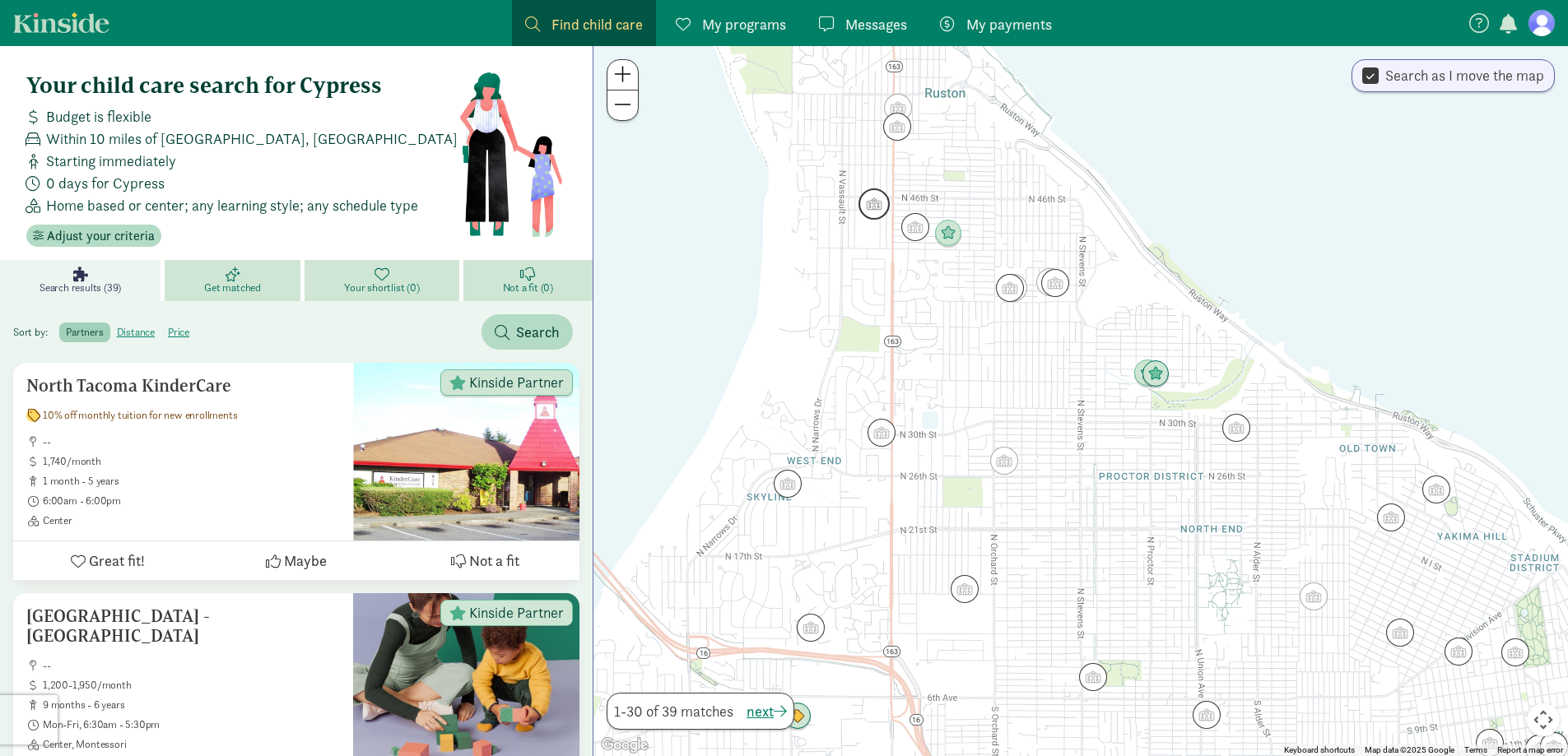
click at [882, 210] on img "Click to see details" at bounding box center [875, 204] width 32 height 32
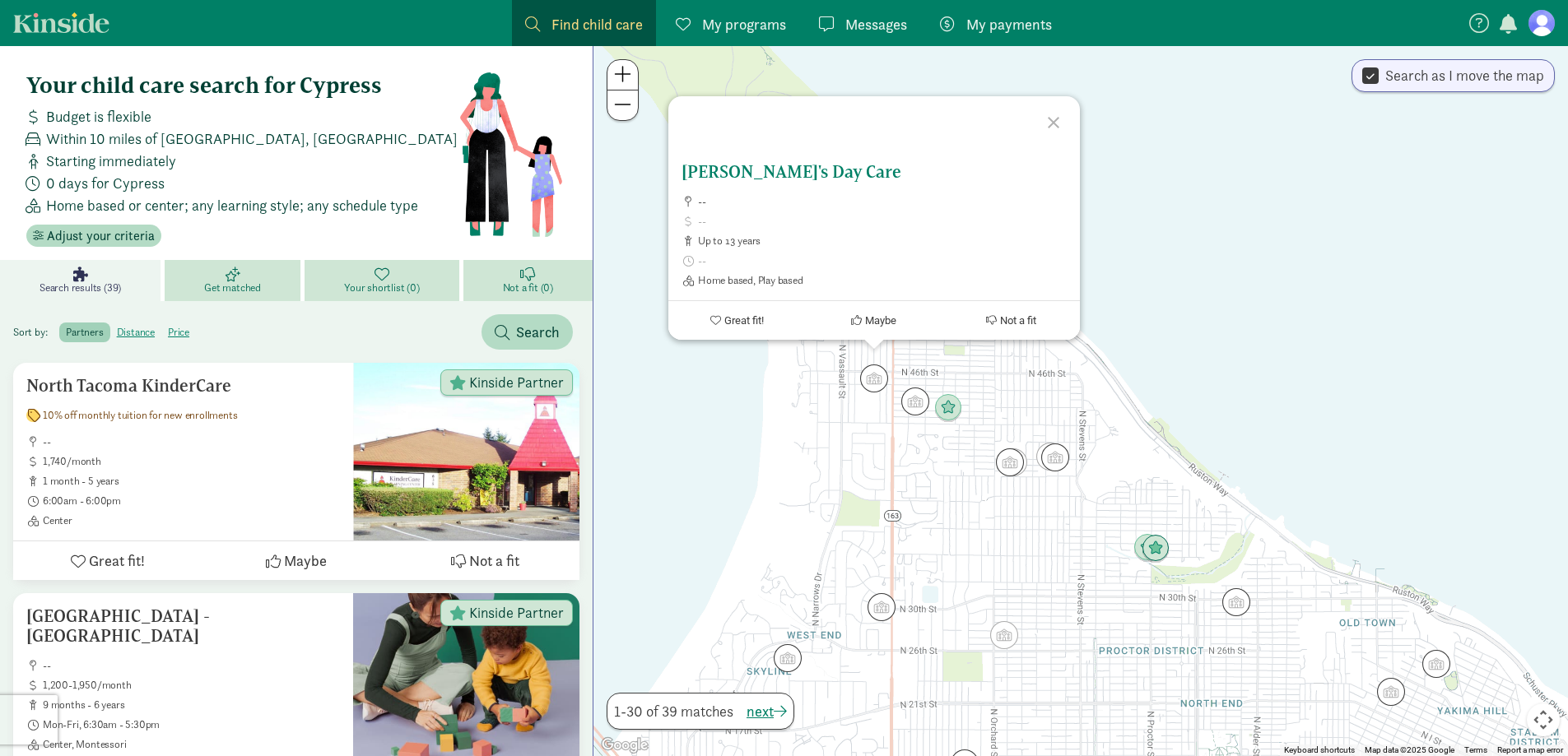
drag, startPoint x: 840, startPoint y: 171, endPoint x: 845, endPoint y: 158, distance: 13.9
click at [845, 158] on div at bounding box center [854, 149] width 370 height 26
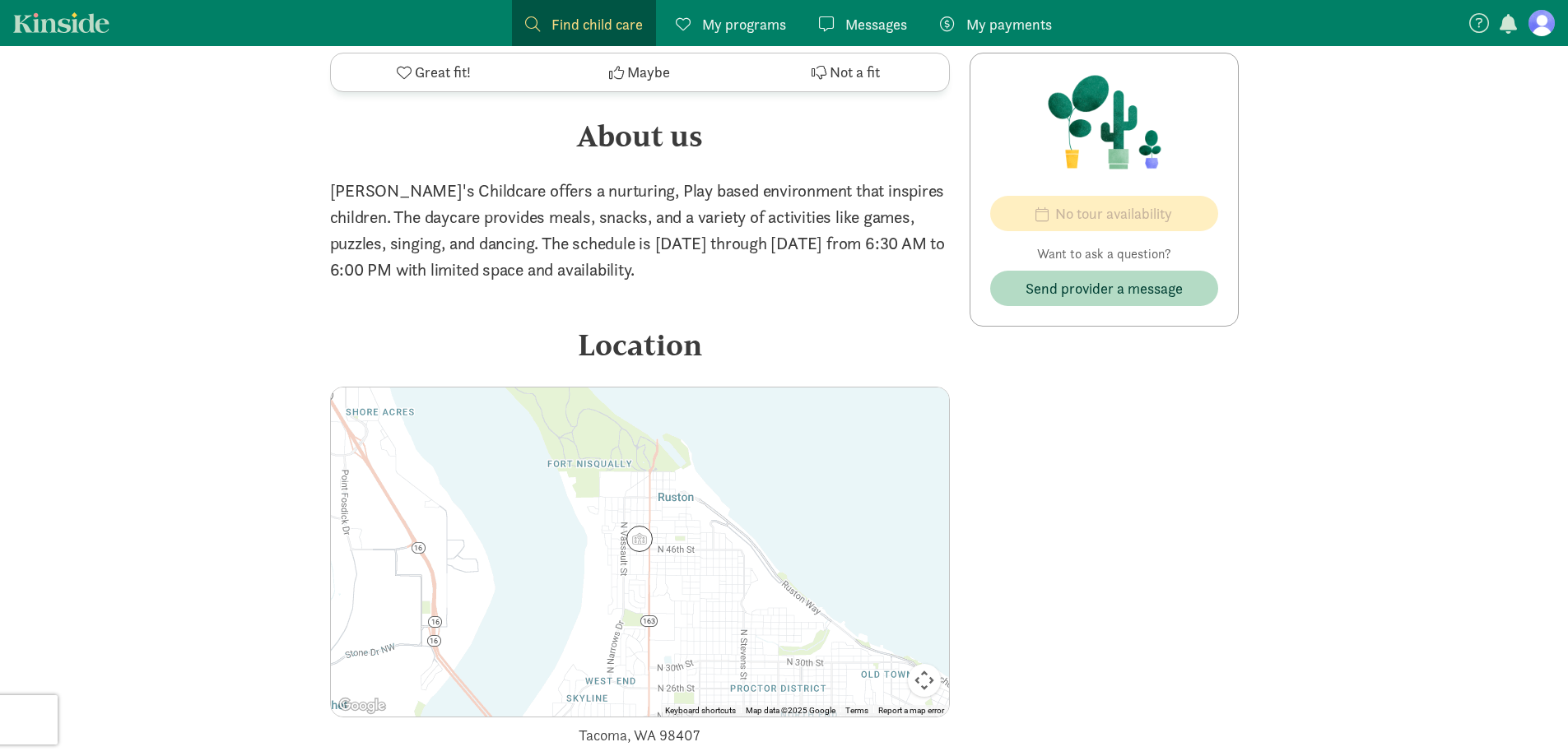
scroll to position [262, 0]
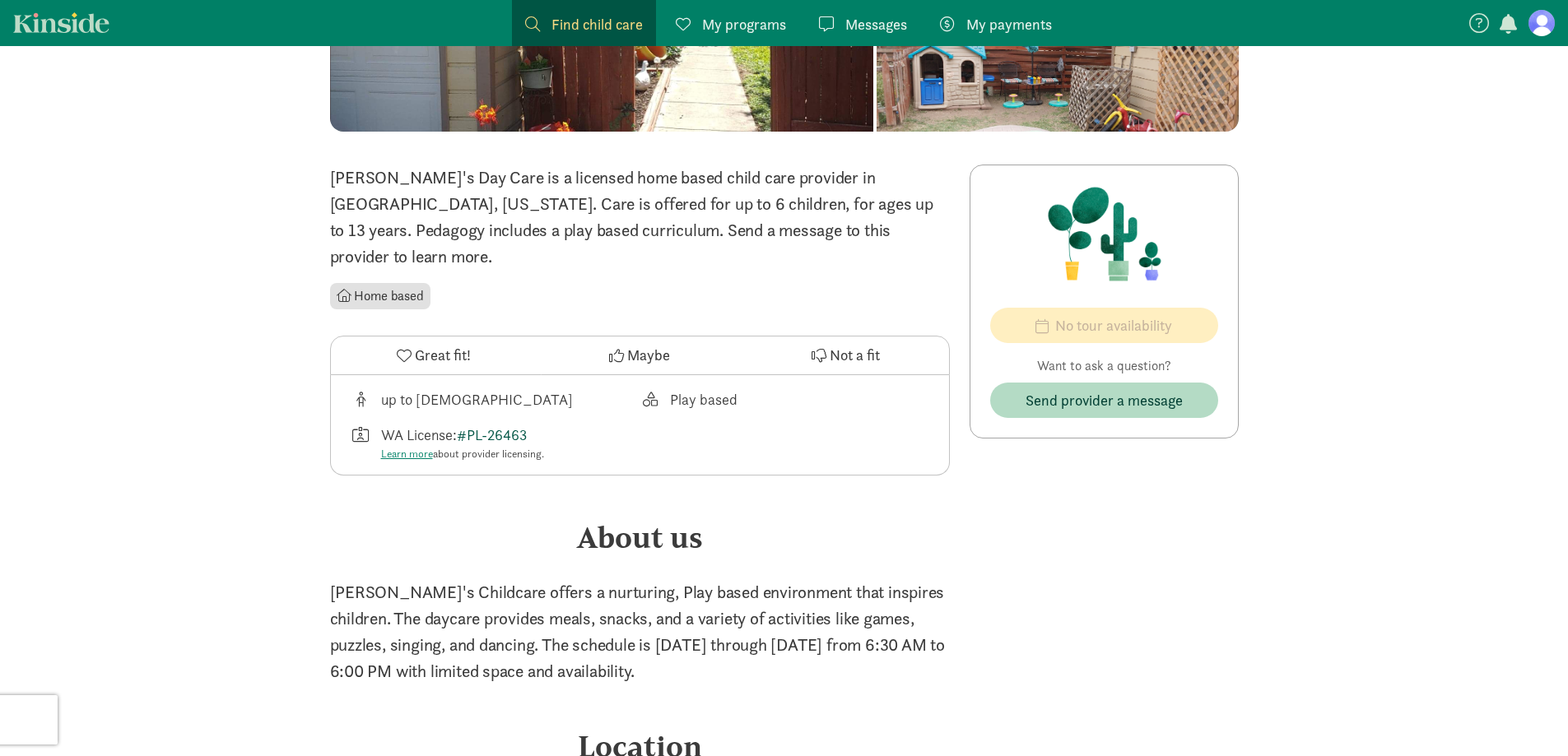
click at [487, 425] on link "#PL-26463" at bounding box center [492, 435] width 70 height 19
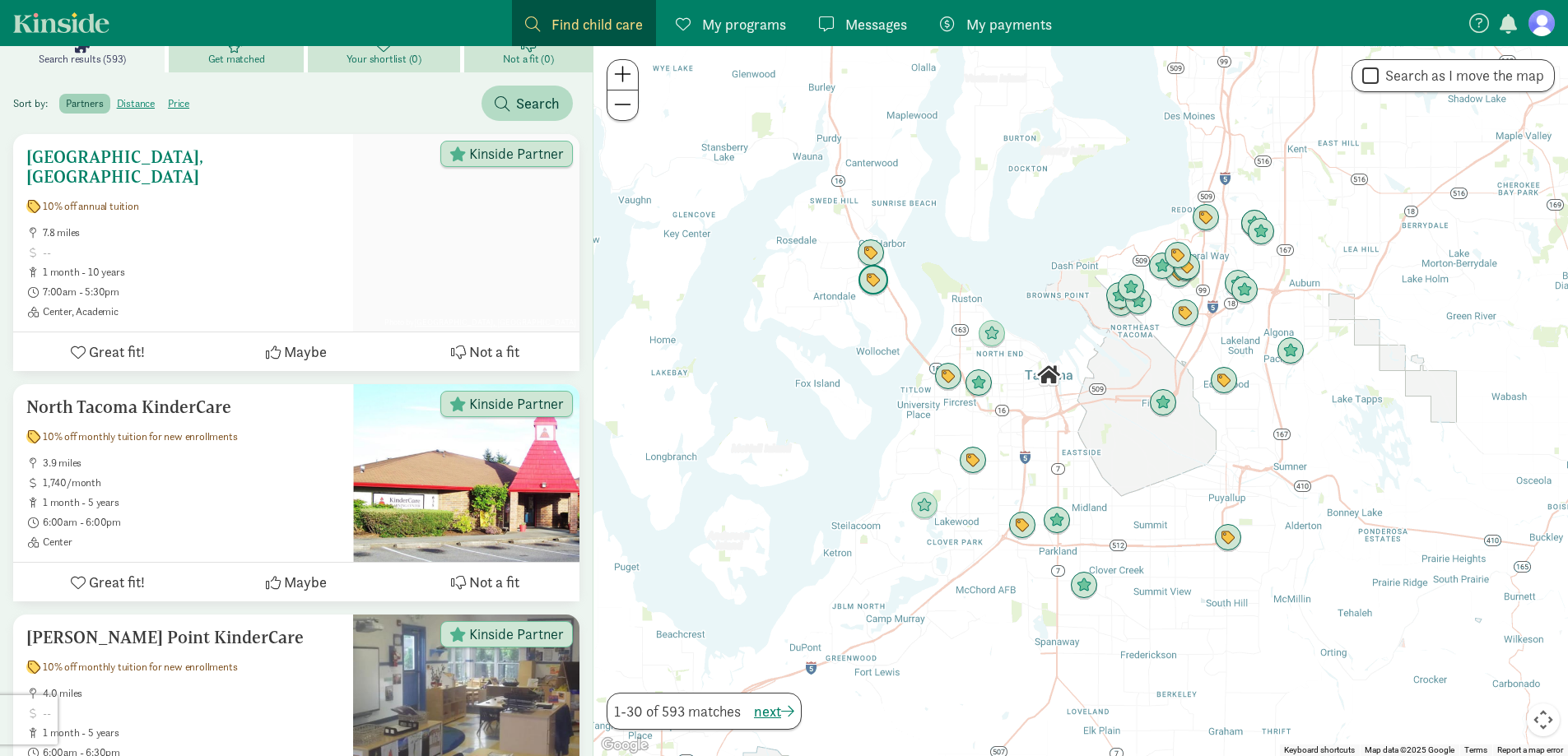
scroll to position [494, 0]
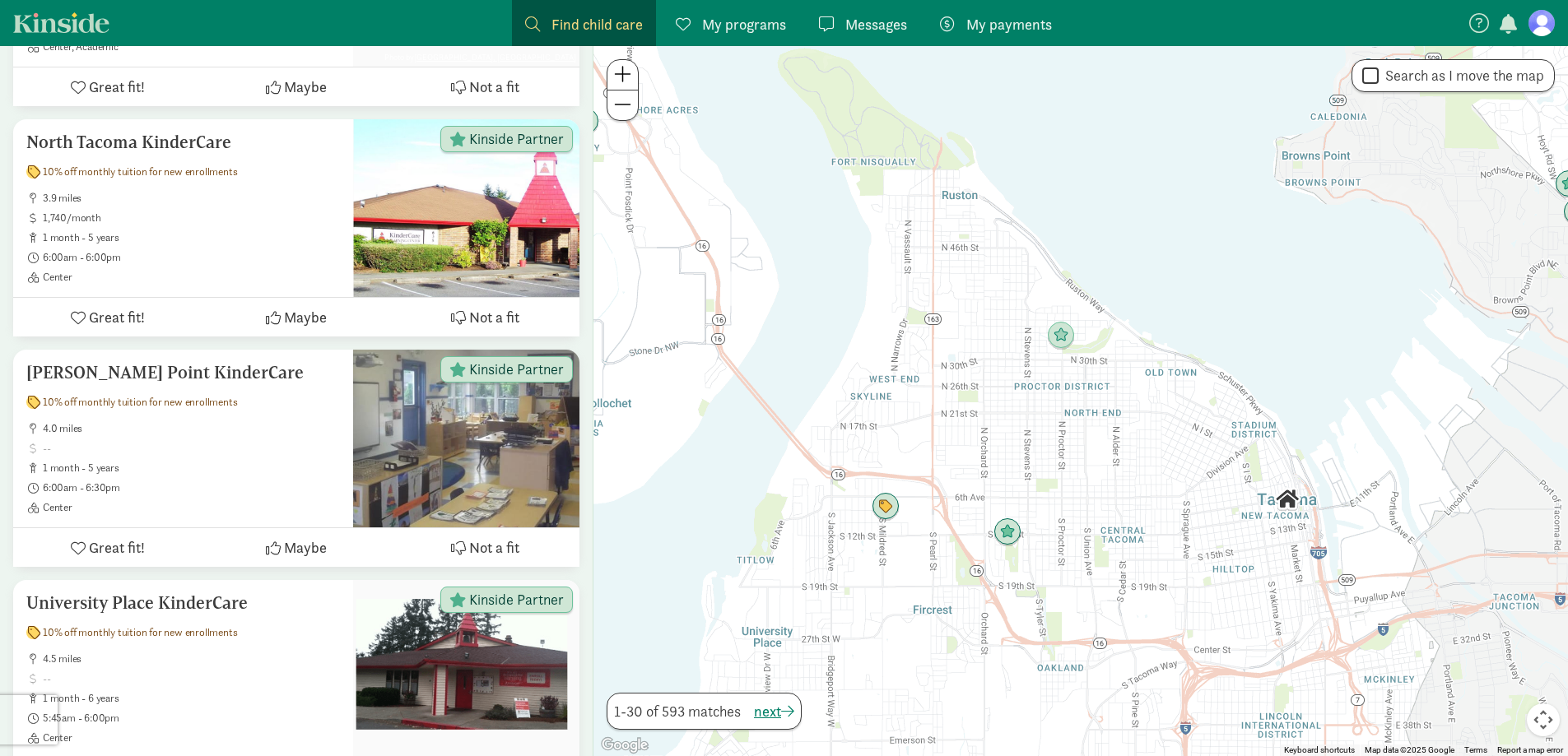
click at [1445, 88] on div " Search as I move the map" at bounding box center [1453, 76] width 203 height 33
click at [1397, 82] on label "Search as I move the map" at bounding box center [1461, 75] width 165 height 20
click at [1379, 82] on input "Search as I move the map" at bounding box center [1370, 75] width 17 height 22
checkbox input "true"
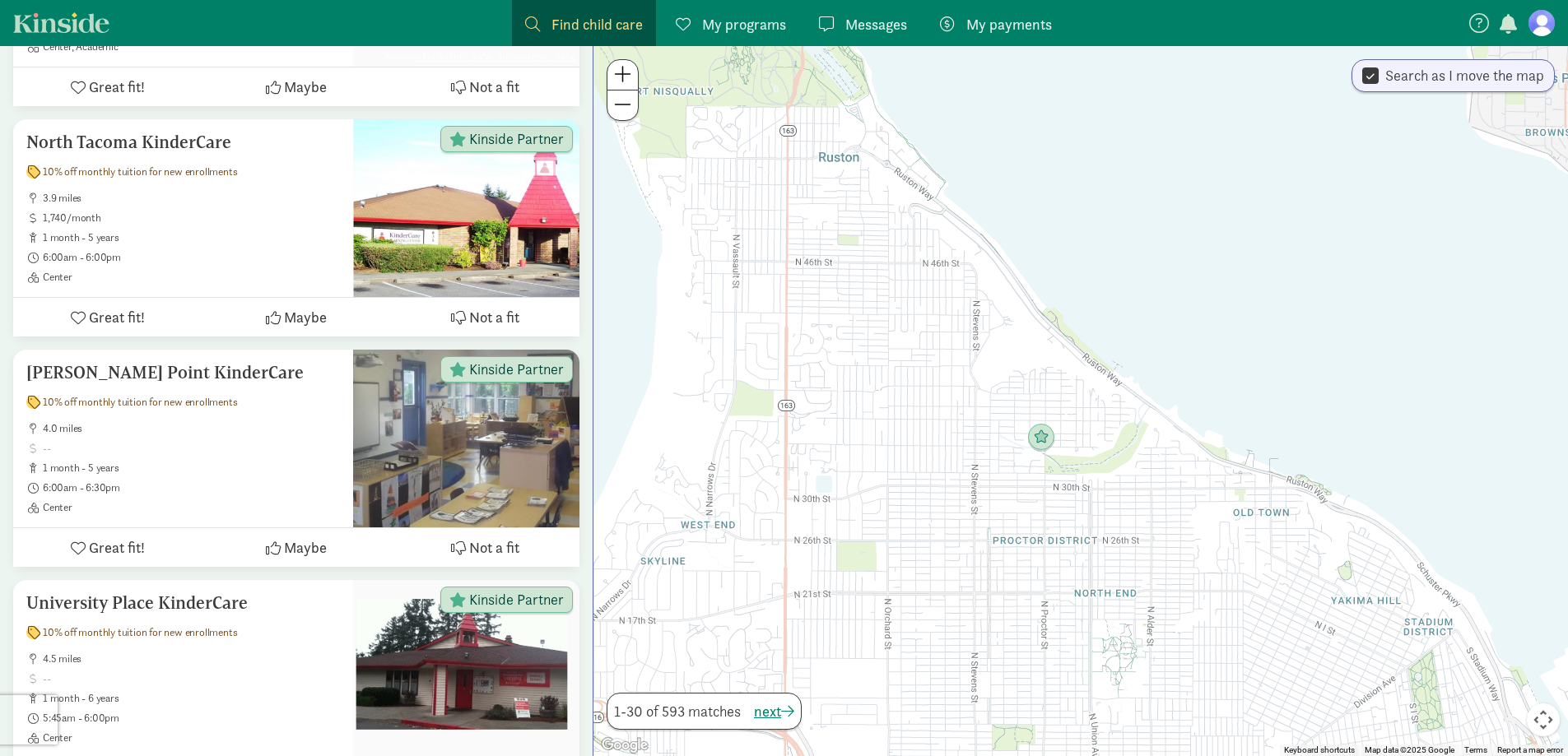
drag, startPoint x: 889, startPoint y: 309, endPoint x: 1052, endPoint y: 283, distance: 165.1
click at [1052, 283] on div at bounding box center [1080, 402] width 974 height 710
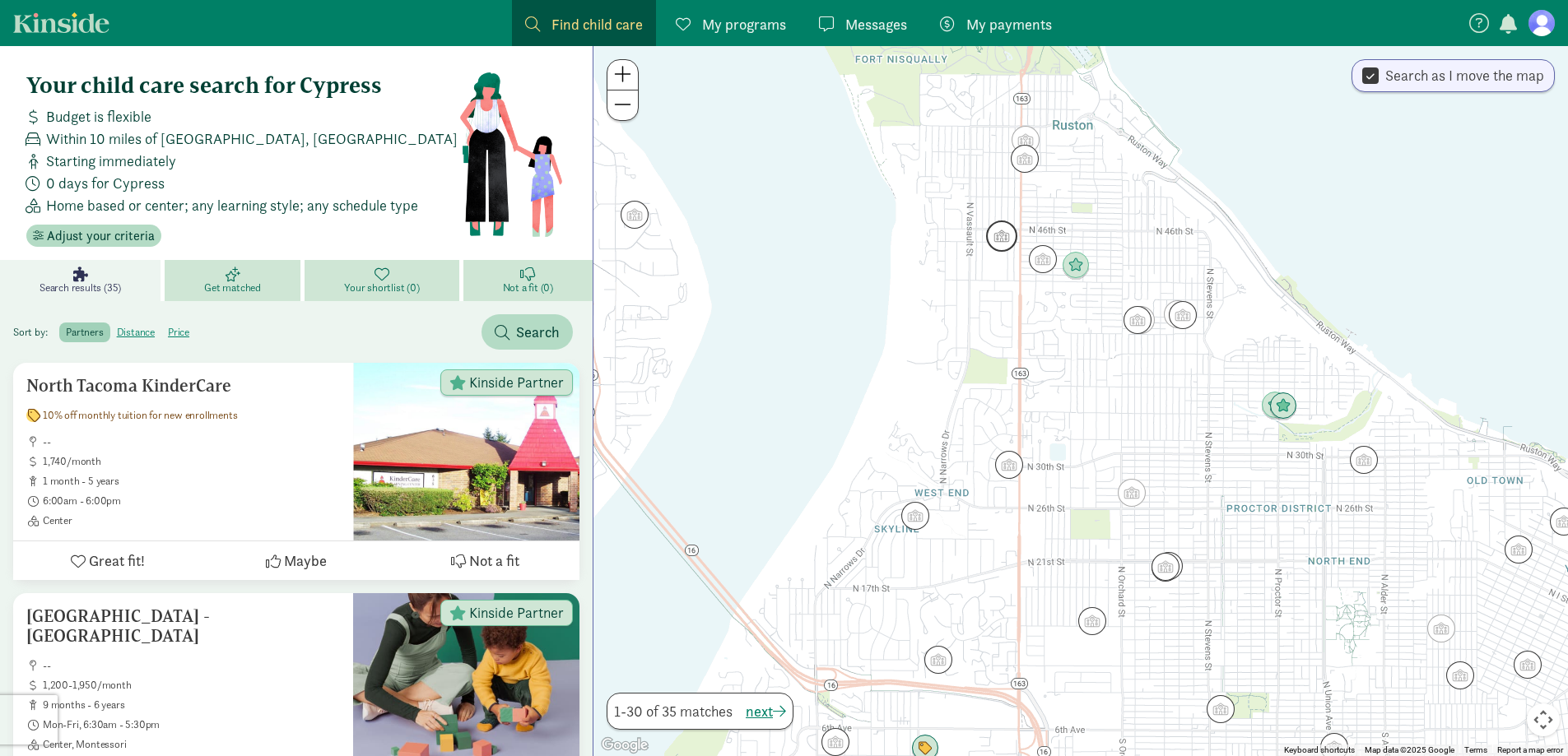
click at [1005, 240] on img "Click to see details" at bounding box center [1002, 236] width 32 height 32
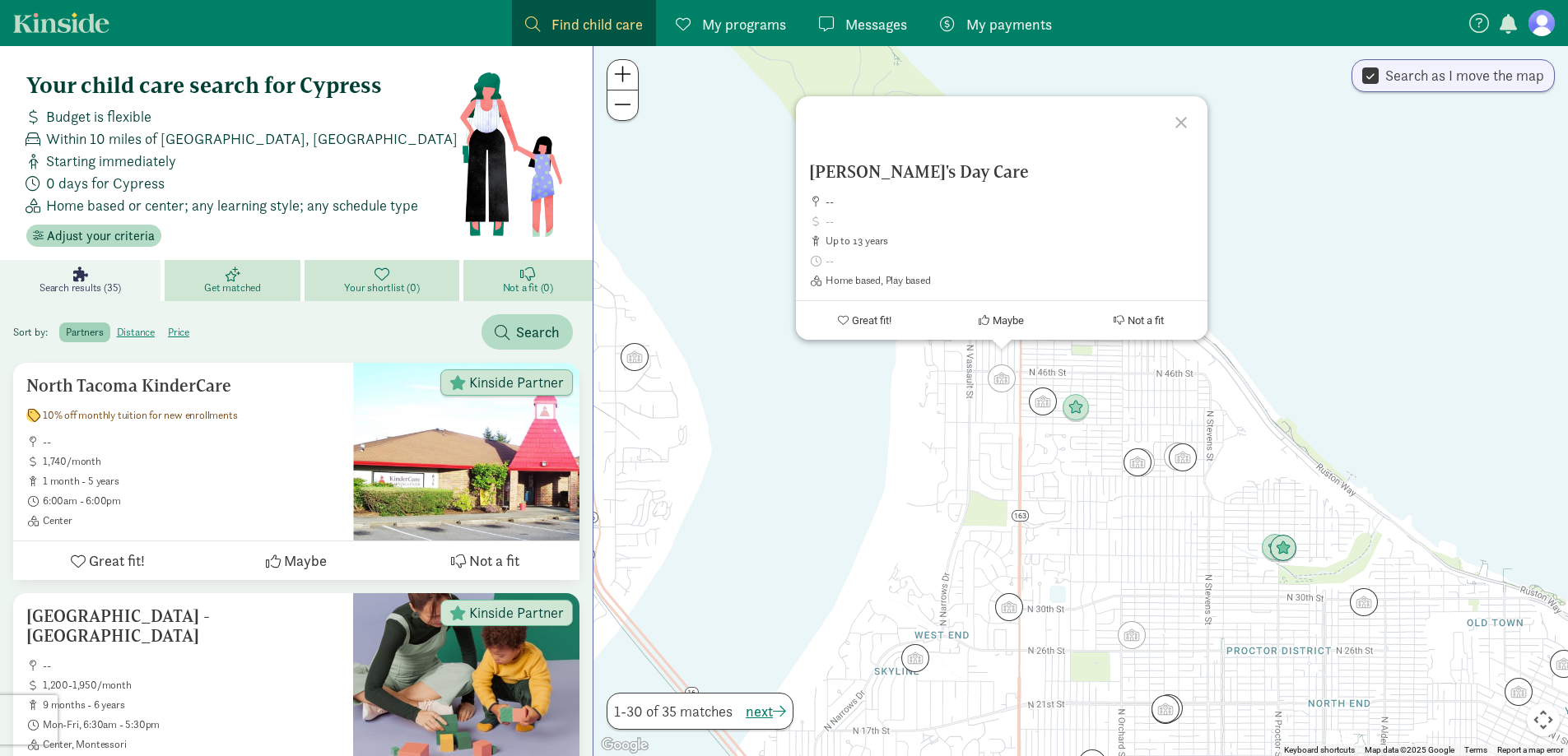
click at [1051, 403] on img "Click to see details" at bounding box center [1043, 402] width 28 height 28
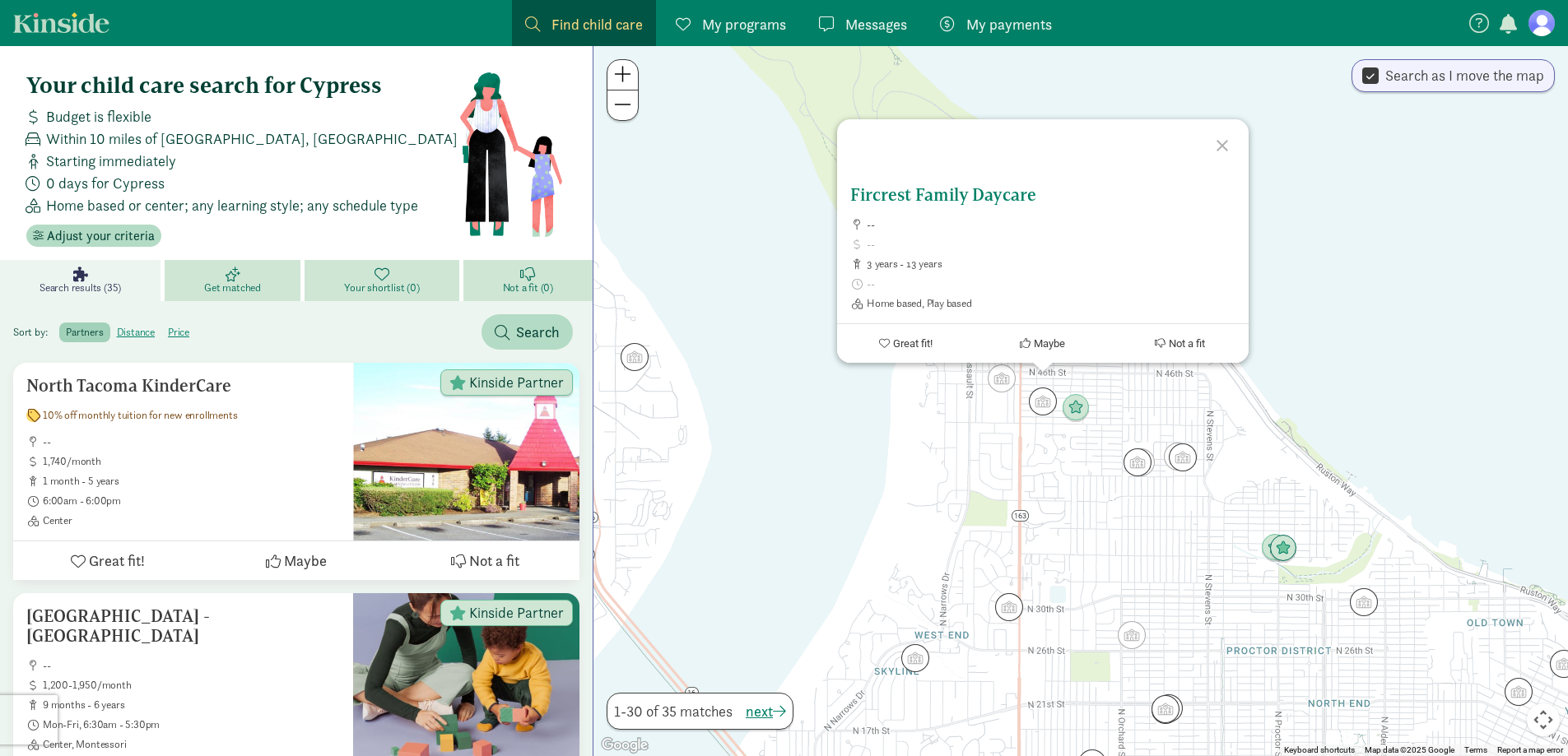
click at [955, 200] on h5 "Fircrest Family Daycare" at bounding box center [1043, 195] width 385 height 20
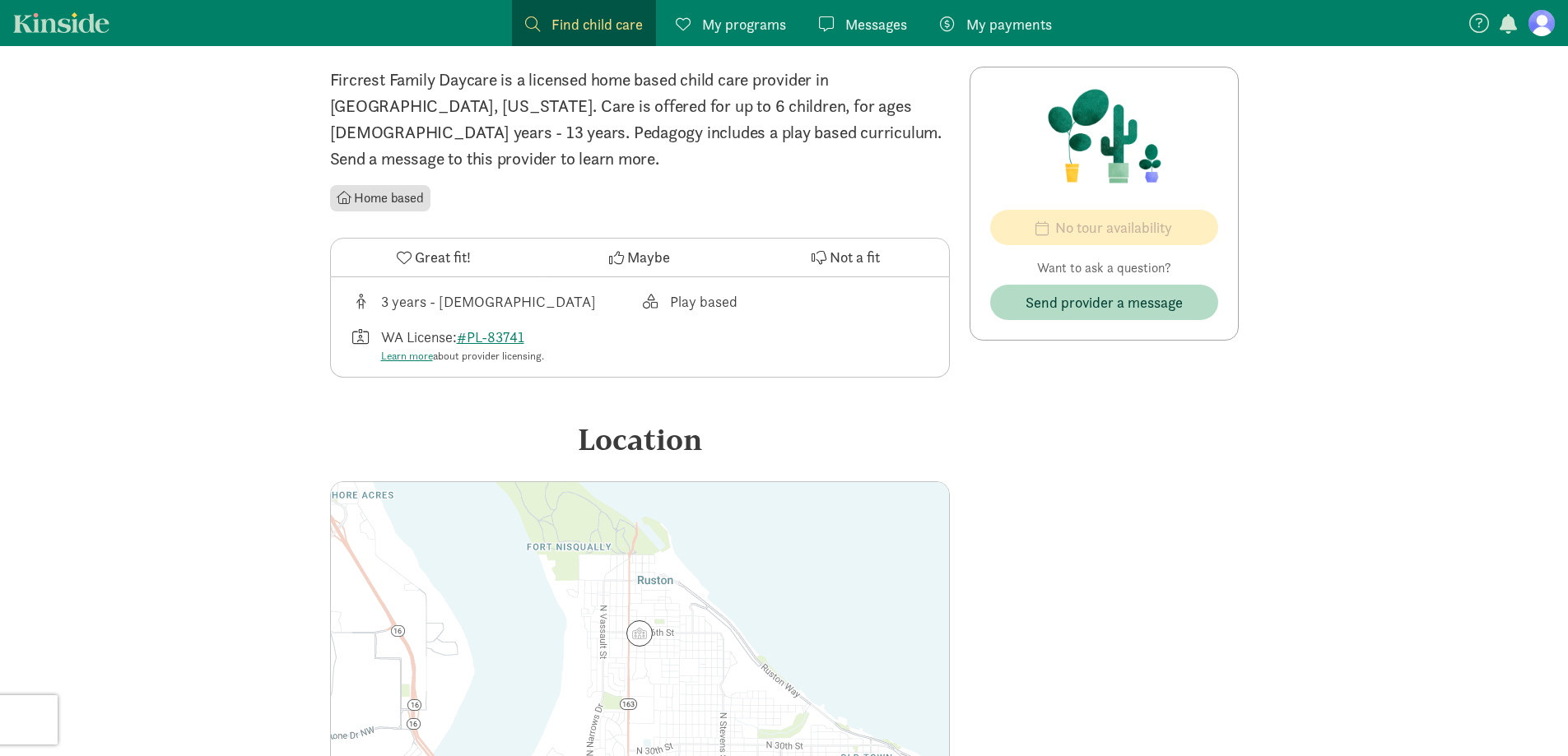
scroll to position [299, 0]
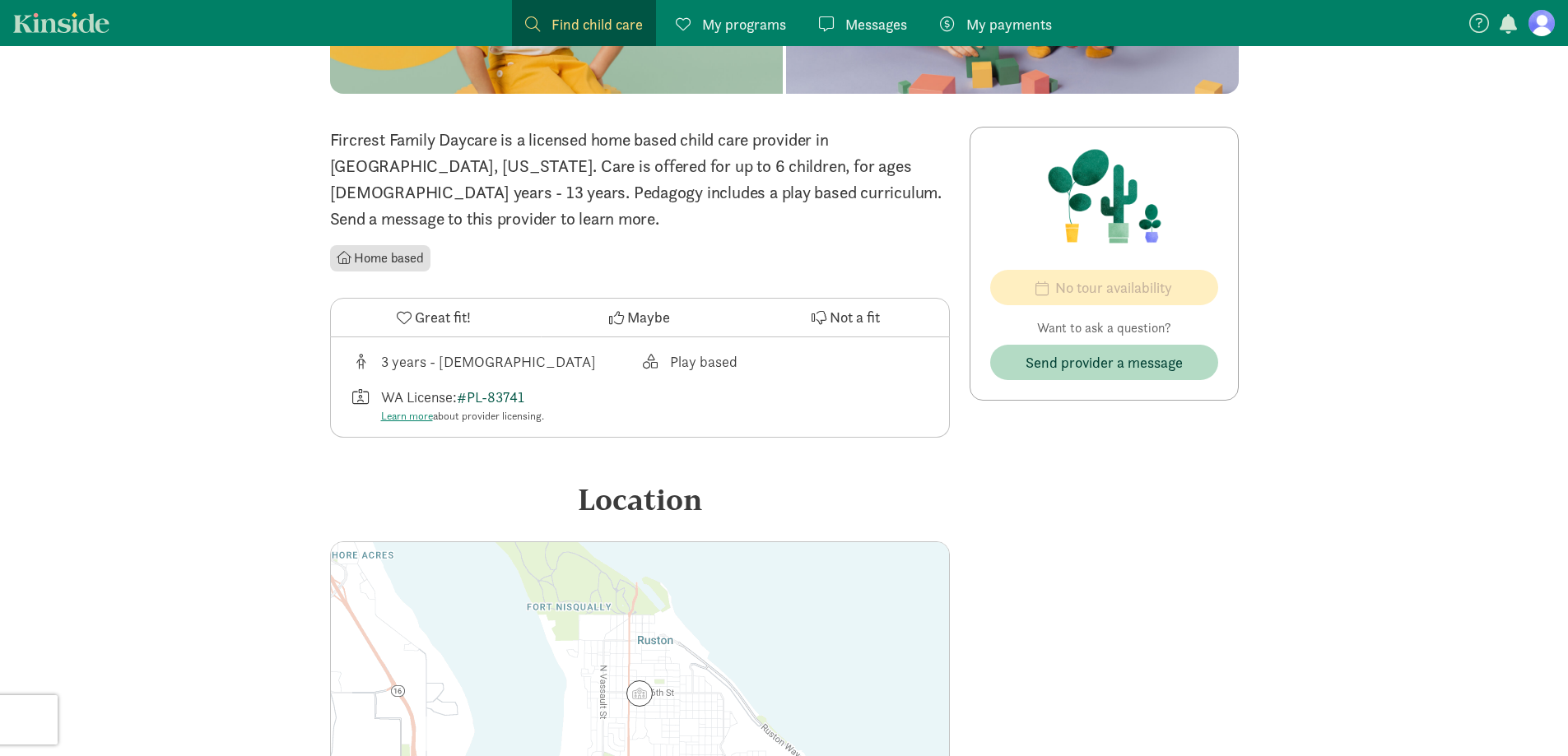
click at [491, 388] on link "#PL-83741" at bounding box center [490, 397] width 67 height 19
